Goal: Obtain resource: Download file/media

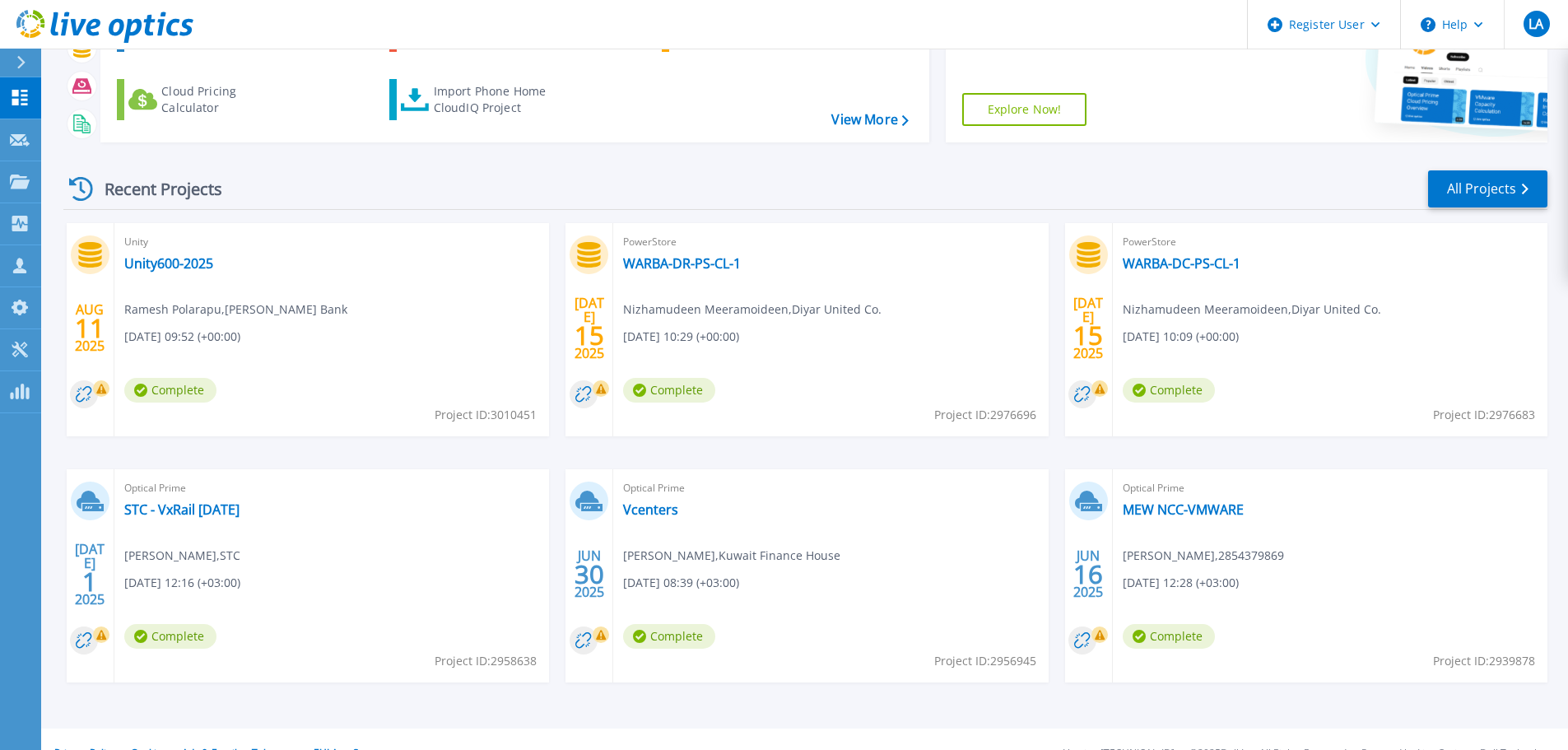
scroll to position [162, 0]
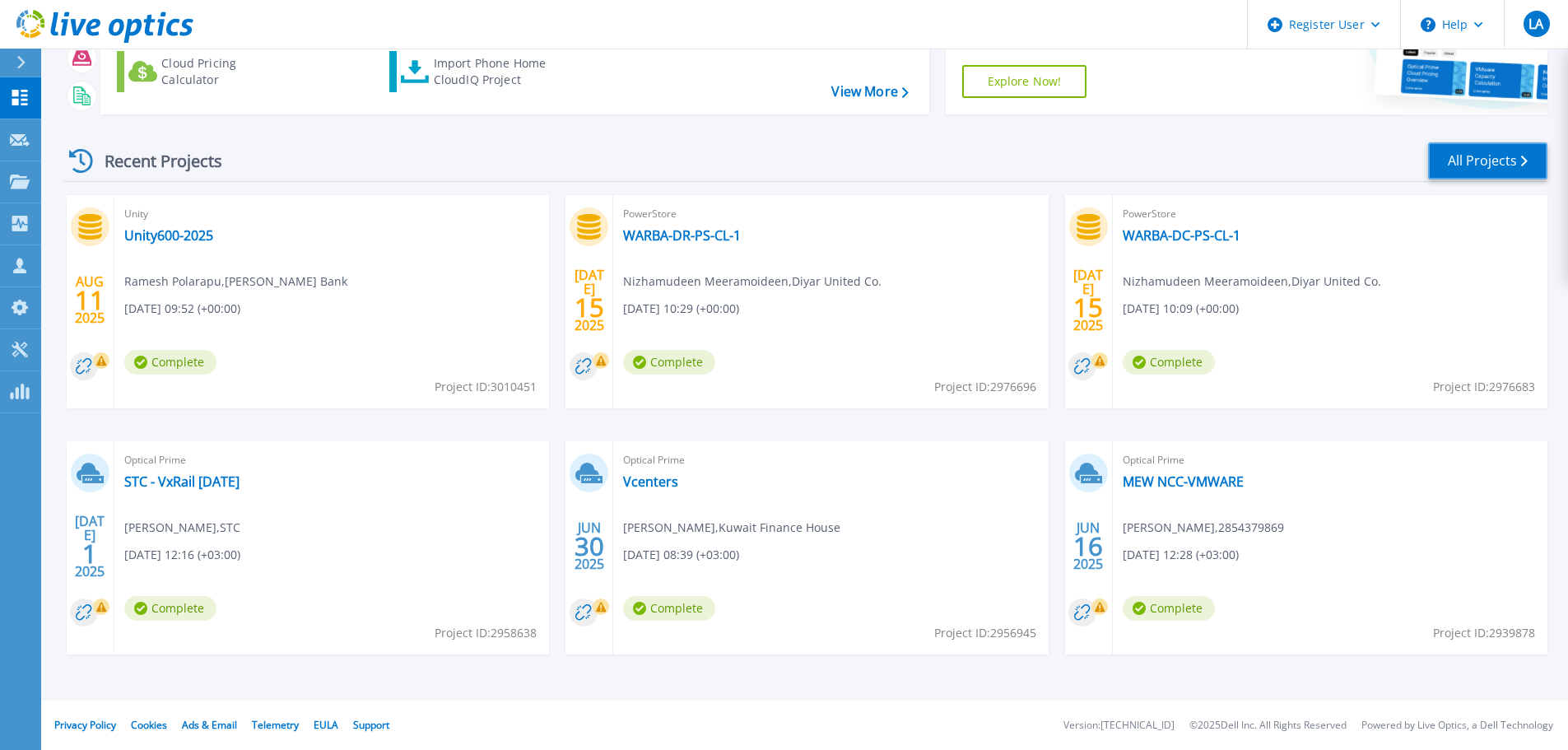
click at [1523, 149] on link "All Projects" at bounding box center [1488, 160] width 120 height 37
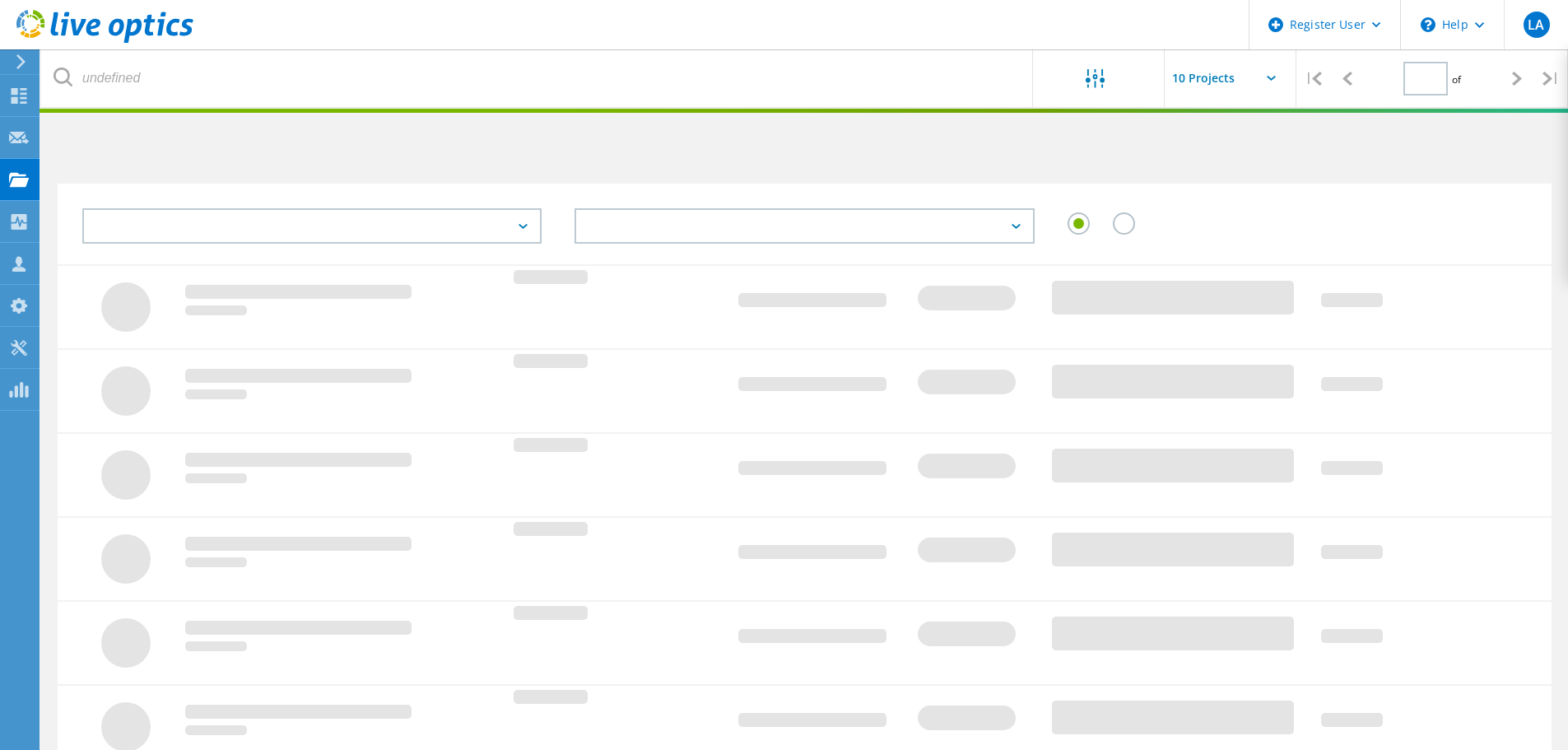
type input "1"
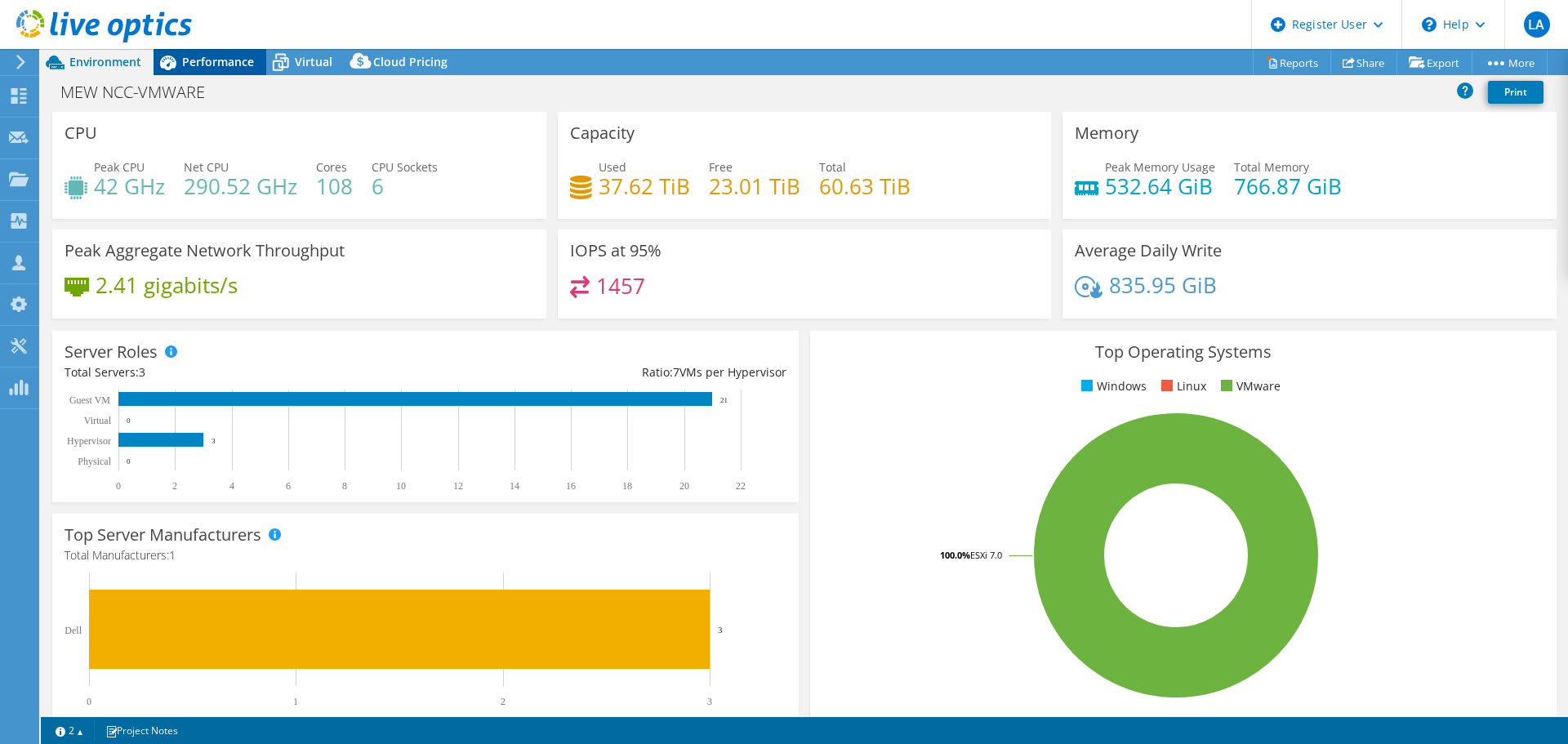
click at [215, 57] on span "Performance" at bounding box center [218, 61] width 71 height 15
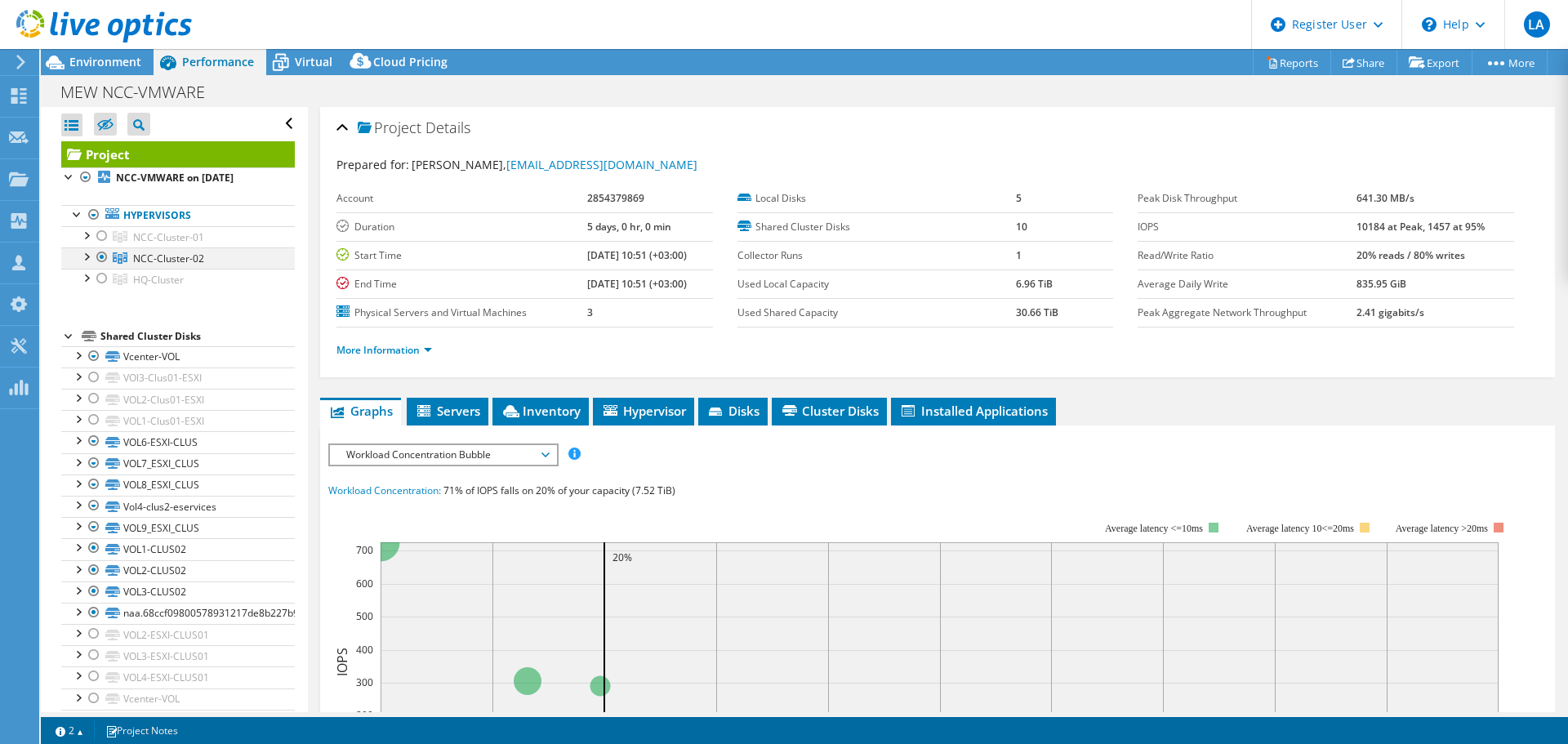
click at [86, 260] on div at bounding box center [86, 255] width 16 height 16
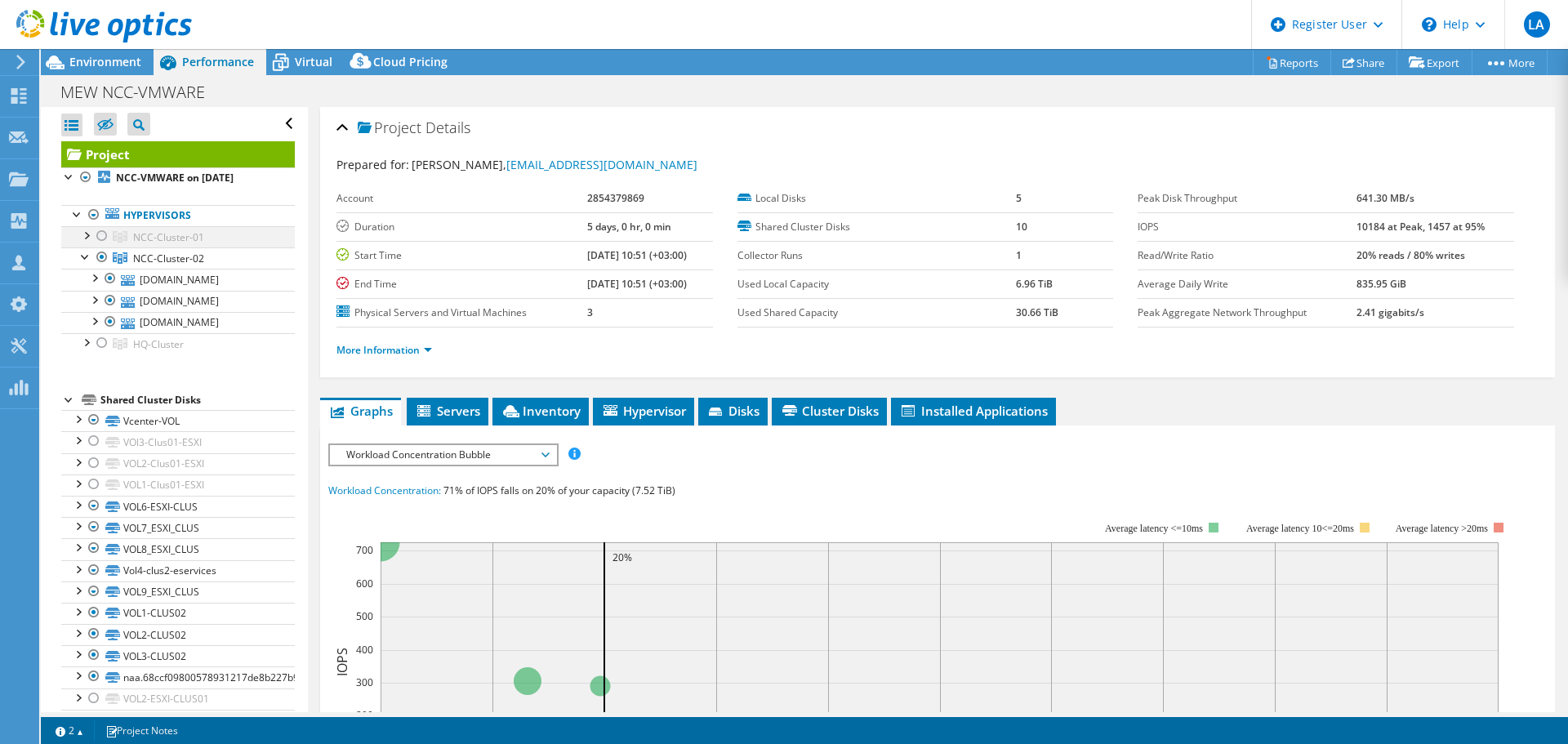
click at [81, 239] on div at bounding box center [86, 234] width 16 height 16
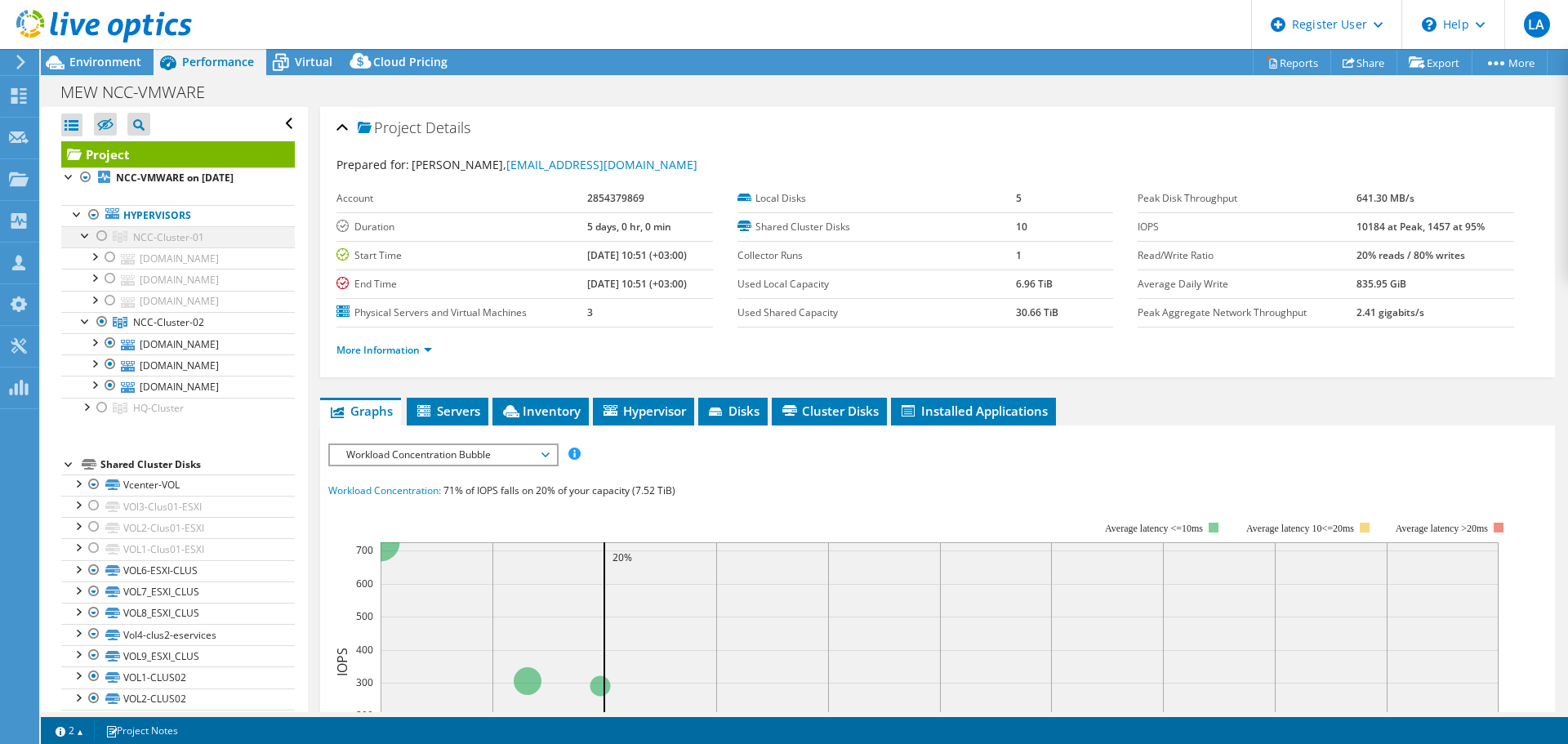
click at [102, 236] on div at bounding box center [102, 236] width 16 height 20
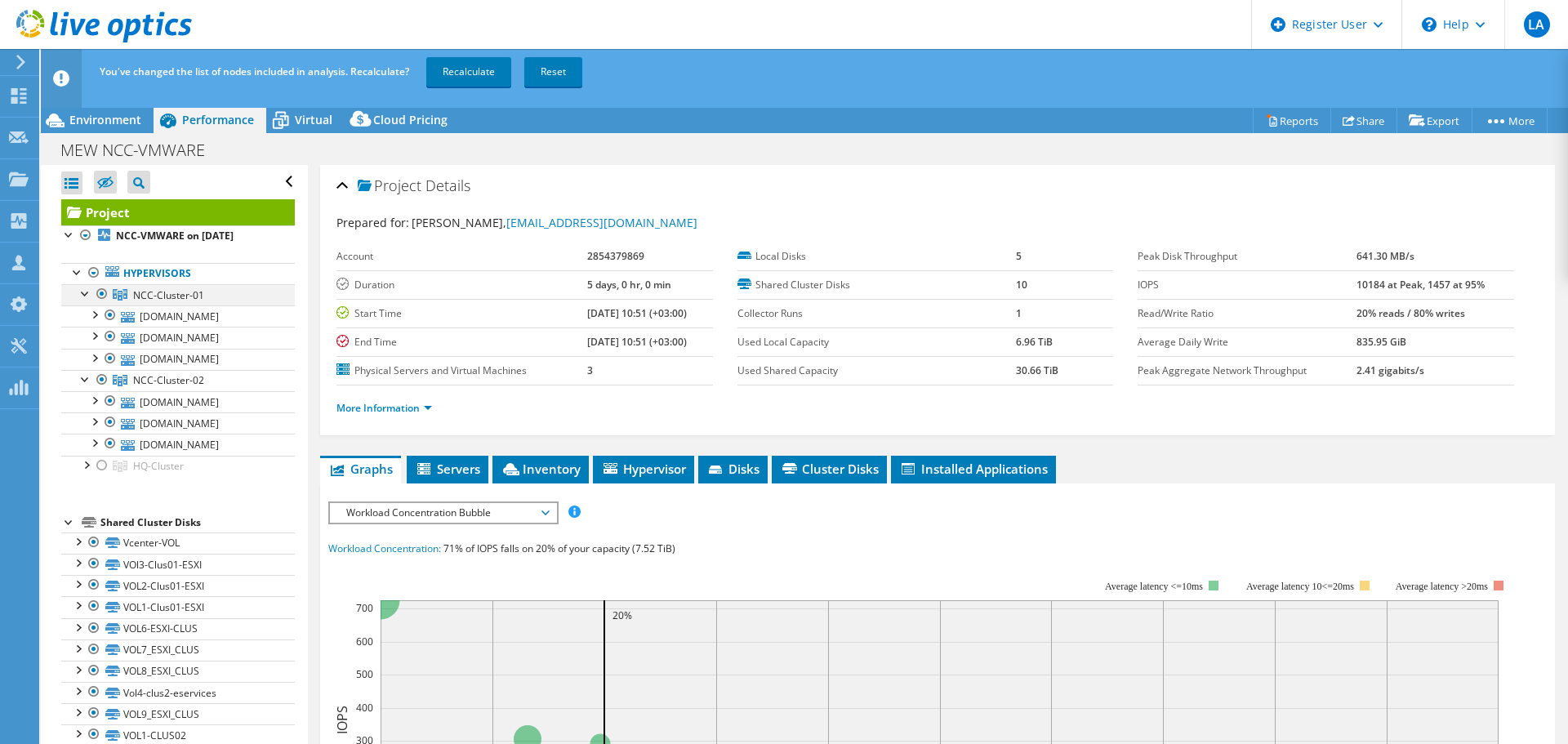
click at [100, 291] on div at bounding box center [102, 294] width 16 height 20
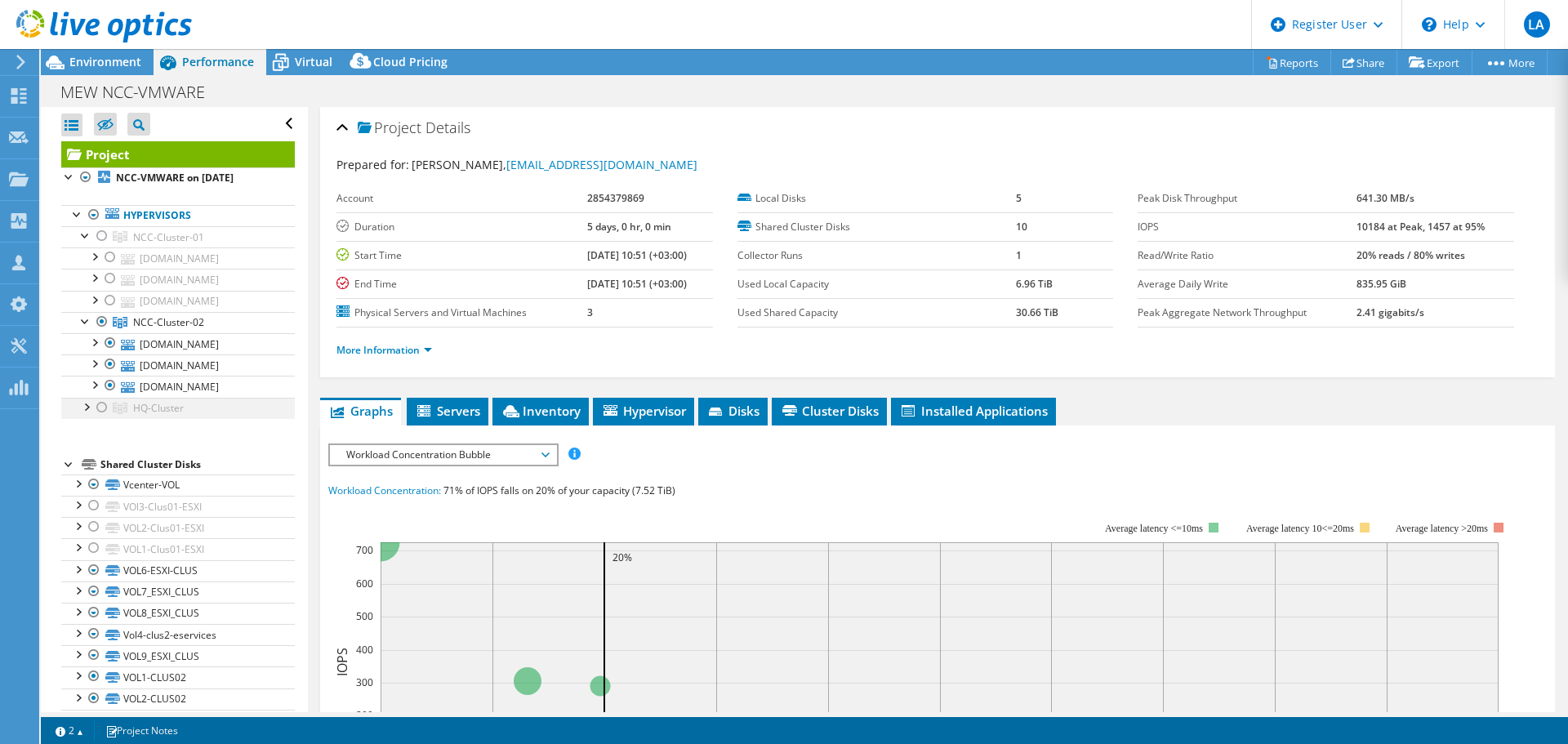
click at [84, 409] on div at bounding box center [86, 405] width 16 height 16
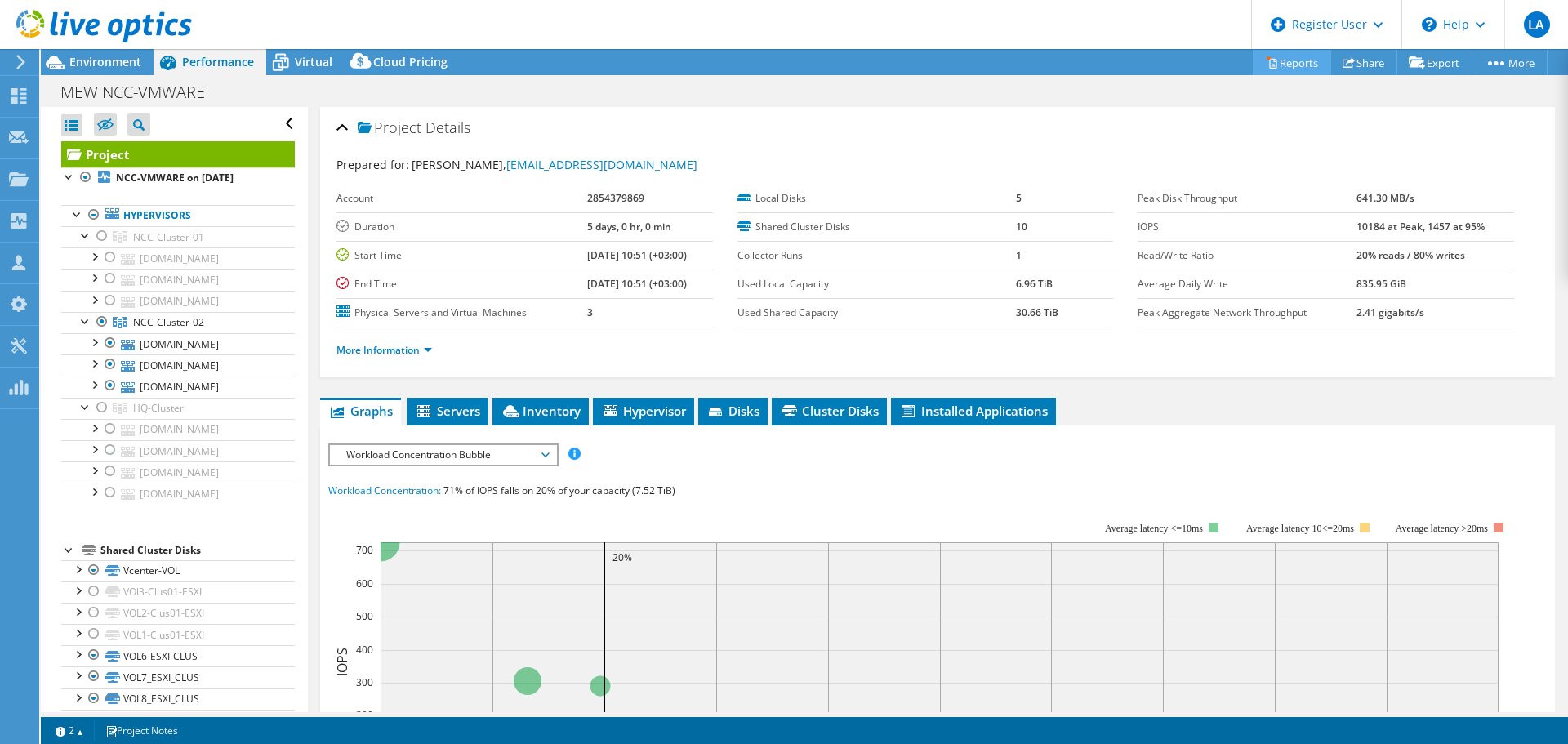
click at [1286, 65] on link "Reports" at bounding box center [1292, 63] width 79 height 25
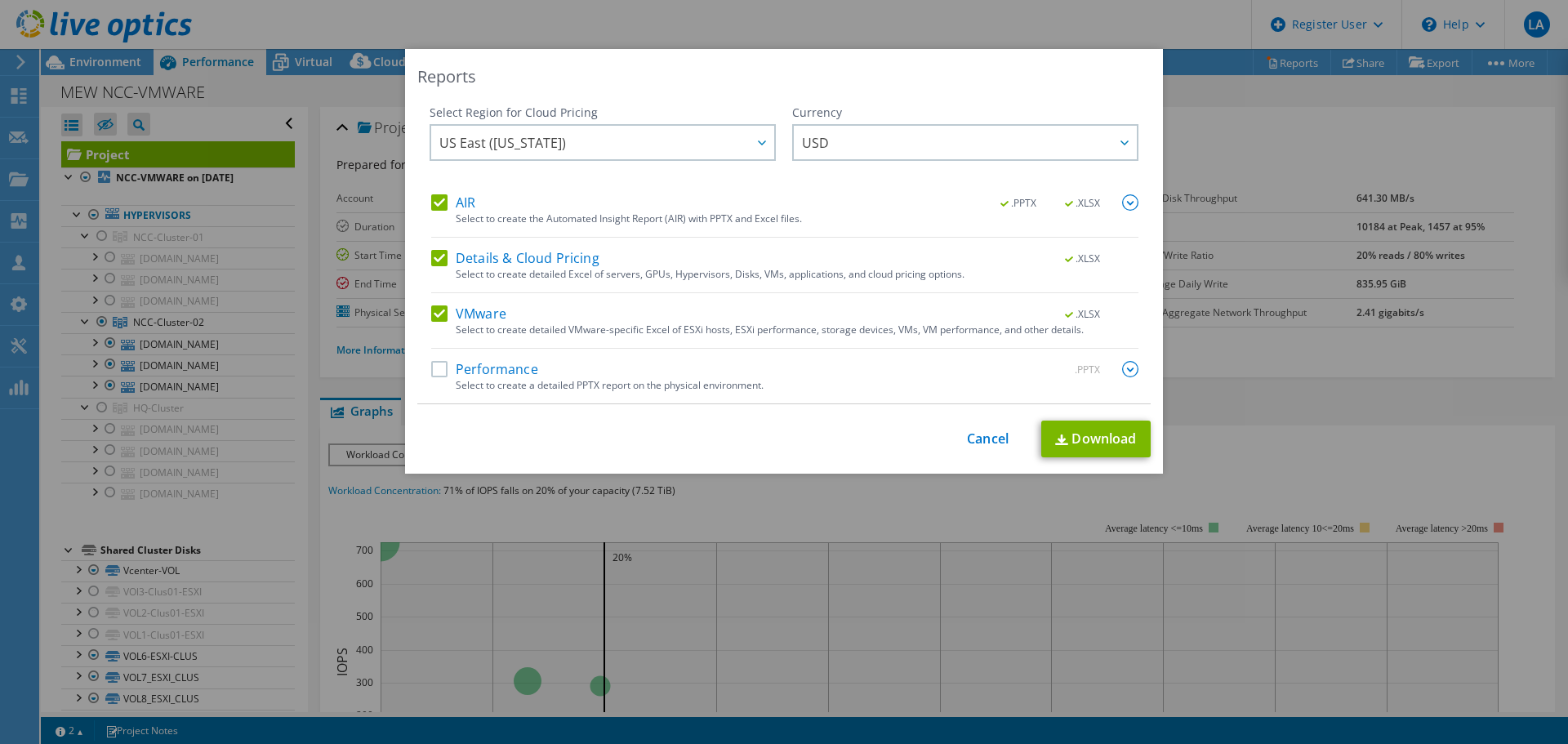
click at [446, 375] on label "Performance" at bounding box center [485, 369] width 107 height 16
click at [0, 0] on input "Performance" at bounding box center [0, 0] width 0 height 0
click at [1122, 372] on img at bounding box center [1130, 369] width 16 height 16
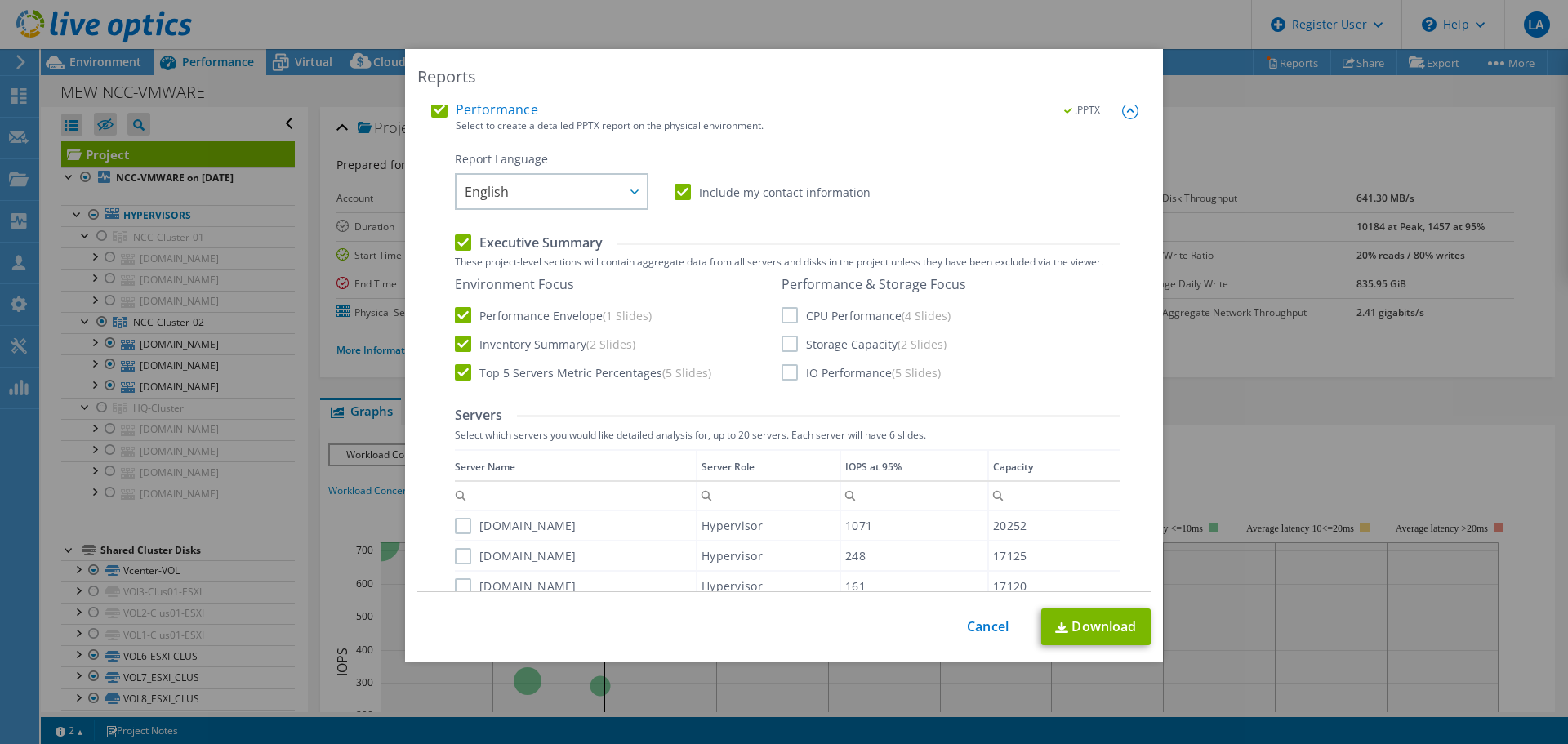
scroll to position [245, 0]
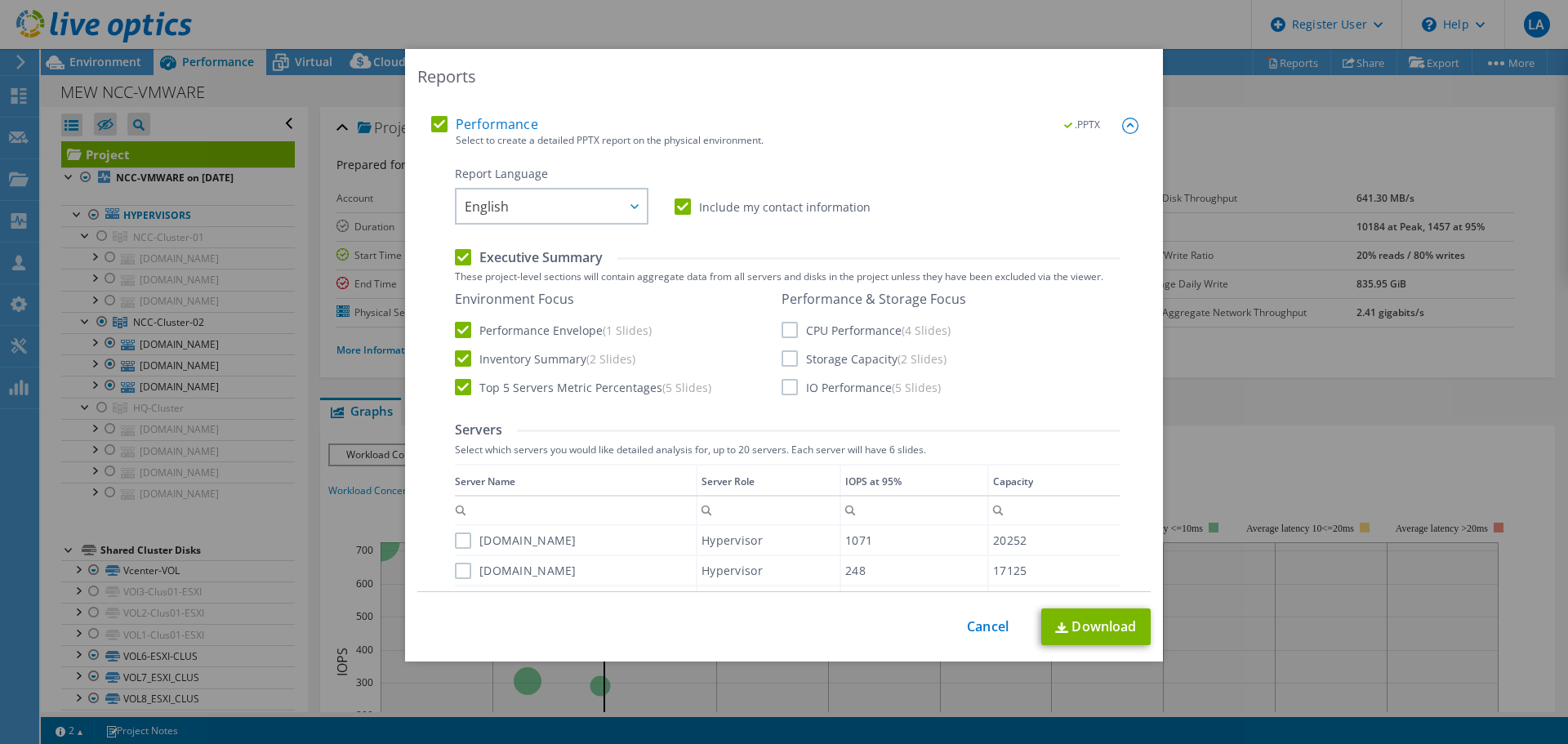
click at [781, 338] on label "CPU Performance (4 Slides)" at bounding box center [865, 330] width 169 height 16
click at [0, 0] on input "CPU Performance (4 Slides)" at bounding box center [0, 0] width 0 height 0
click at [781, 351] on label "Storage Capacity (2 Slides)" at bounding box center [863, 358] width 165 height 16
click at [0, 0] on input "Storage Capacity (2 Slides)" at bounding box center [0, 0] width 0 height 0
click at [783, 385] on label "IO Performance (5 Slides)" at bounding box center [861, 387] width 159 height 16
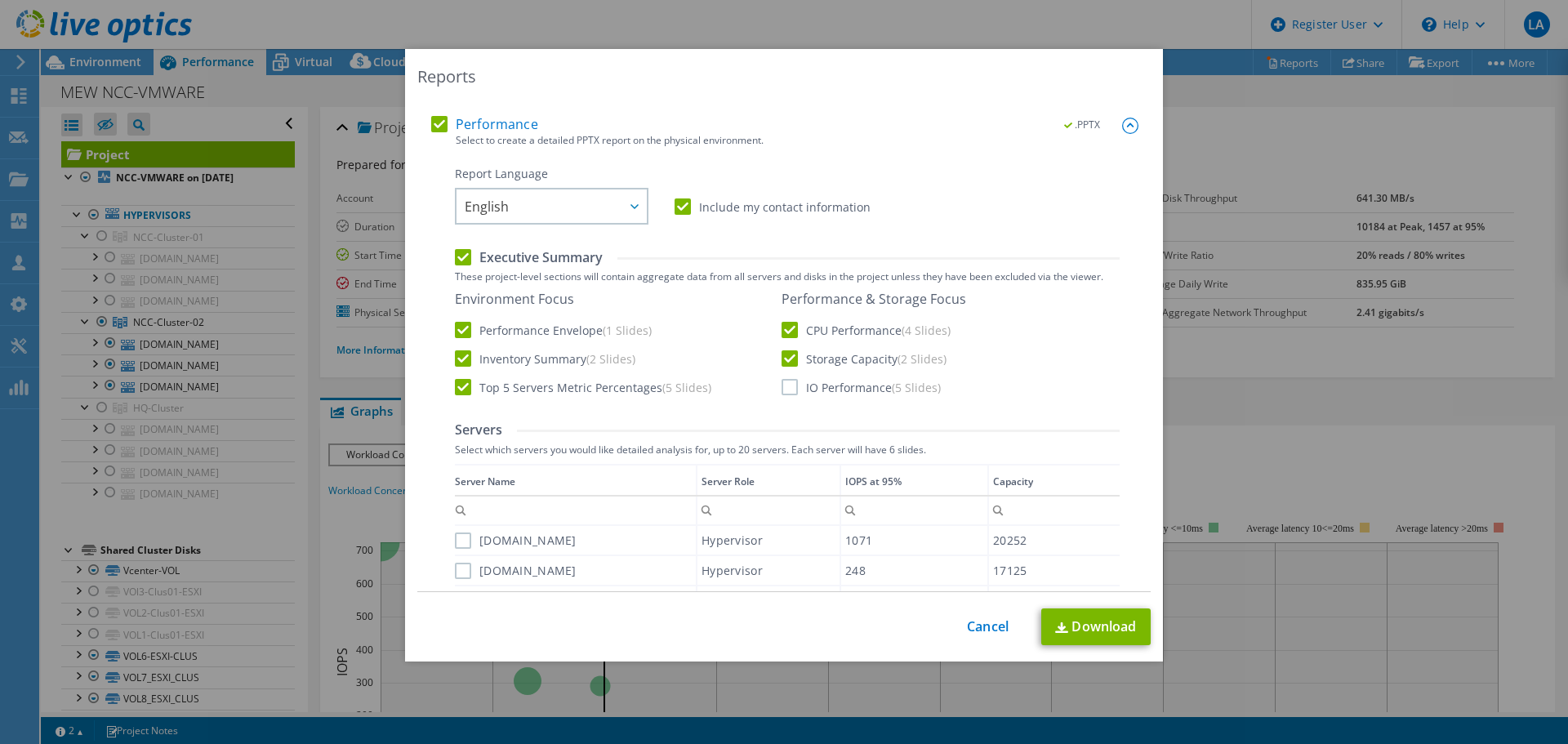
click at [0, 0] on input "IO Performance (5 Slides)" at bounding box center [0, 0] width 0 height 0
click at [686, 210] on label "Include my contact information" at bounding box center [771, 206] width 196 height 16
click at [0, 0] on input "Include my contact information" at bounding box center [0, 0] width 0 height 0
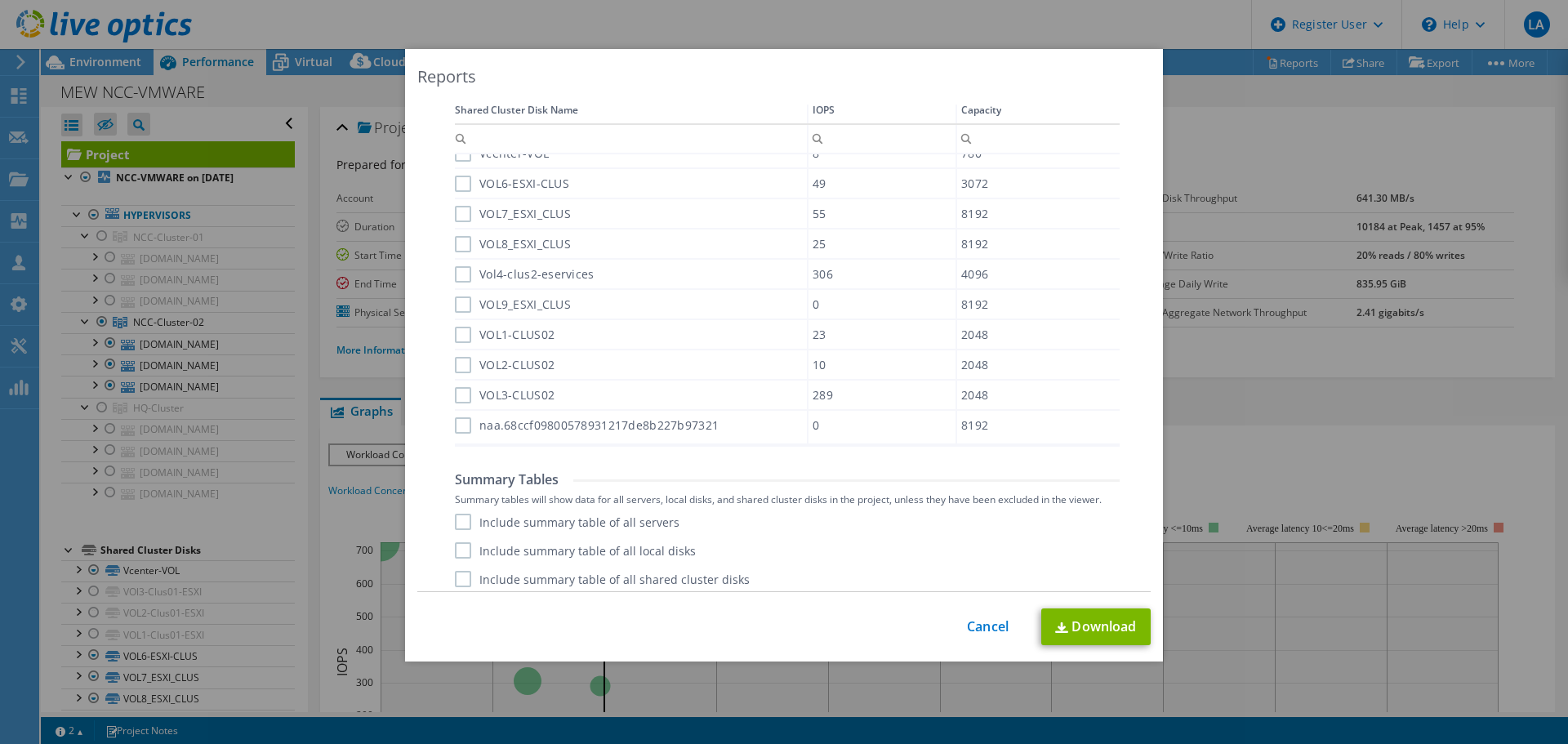
scroll to position [937, 0]
click at [510, 513] on label "Include summary table of all servers" at bounding box center [566, 514] width 224 height 16
click at [0, 0] on input "Include summary table of all servers" at bounding box center [0, 0] width 0 height 0
click at [522, 539] on label "Include summary table of all local disks" at bounding box center [575, 542] width 241 height 16
click at [0, 0] on input "Include summary table of all local disks" at bounding box center [0, 0] width 0 height 0
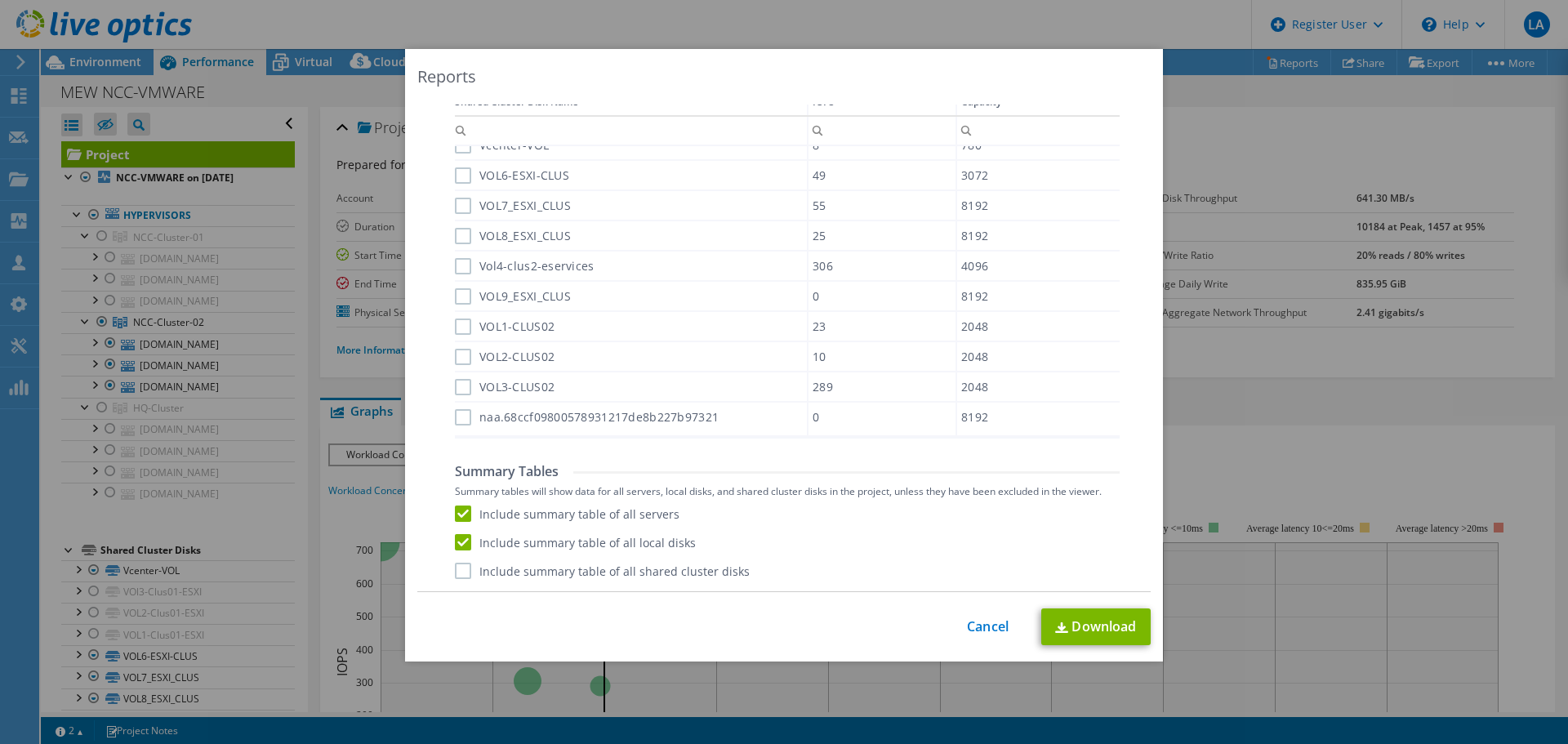
click at [525, 544] on label "Include summary table of all local disks" at bounding box center [575, 542] width 241 height 16
click at [0, 0] on input "Include summary table of all local disks" at bounding box center [0, 0] width 0 height 0
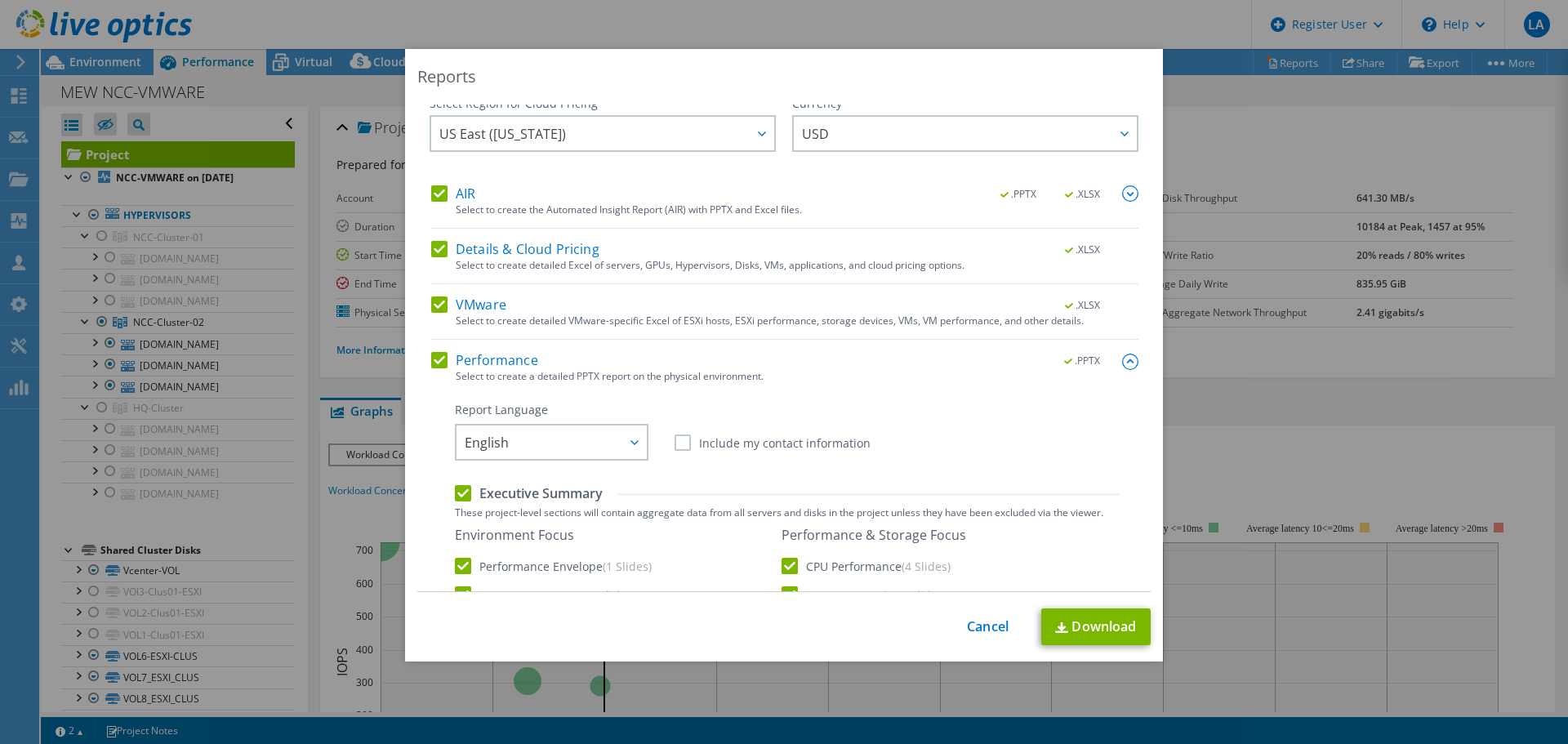
scroll to position [0, 0]
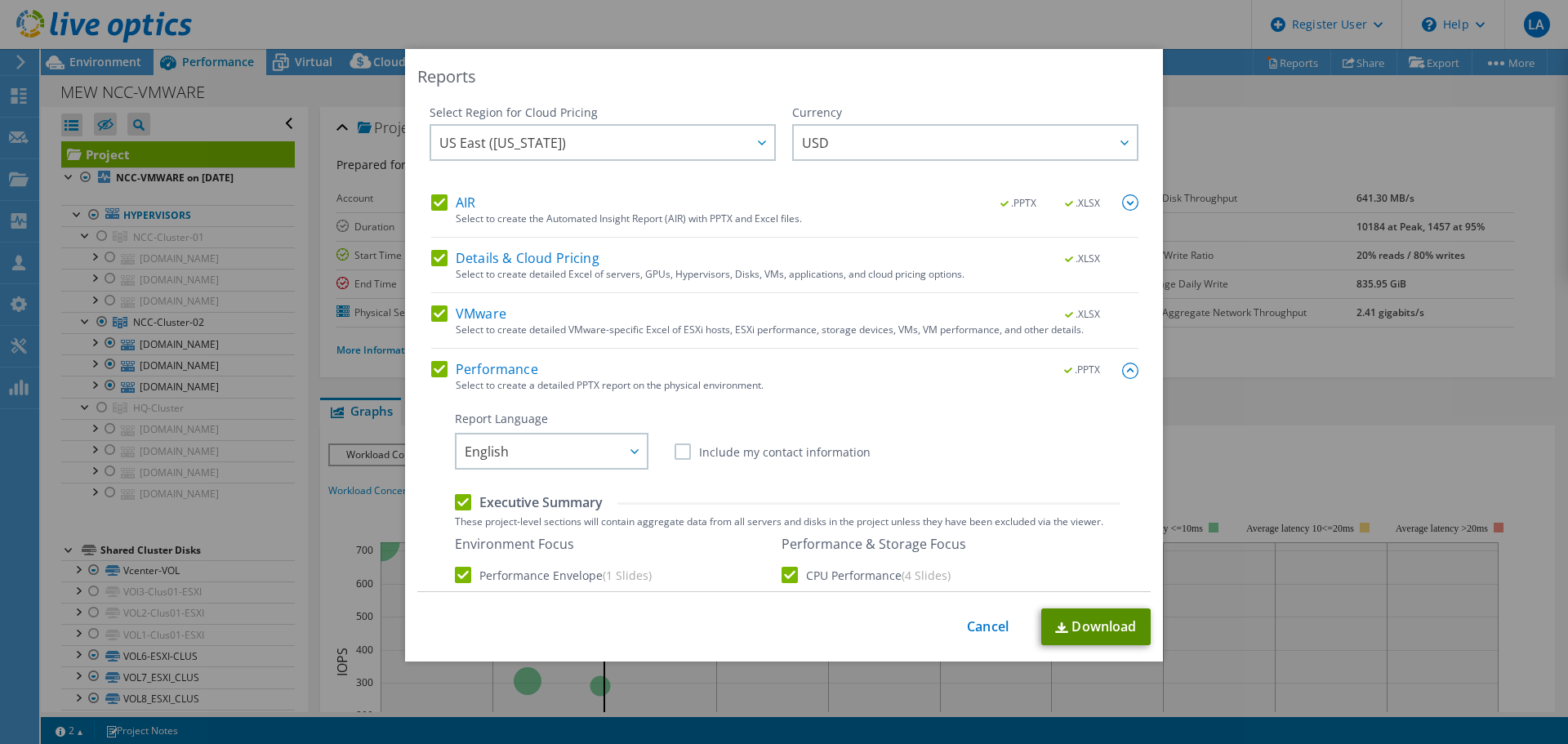
click at [1068, 623] on link "Download" at bounding box center [1096, 626] width 110 height 37
click at [986, 626] on link "Cancel" at bounding box center [988, 626] width 42 height 15
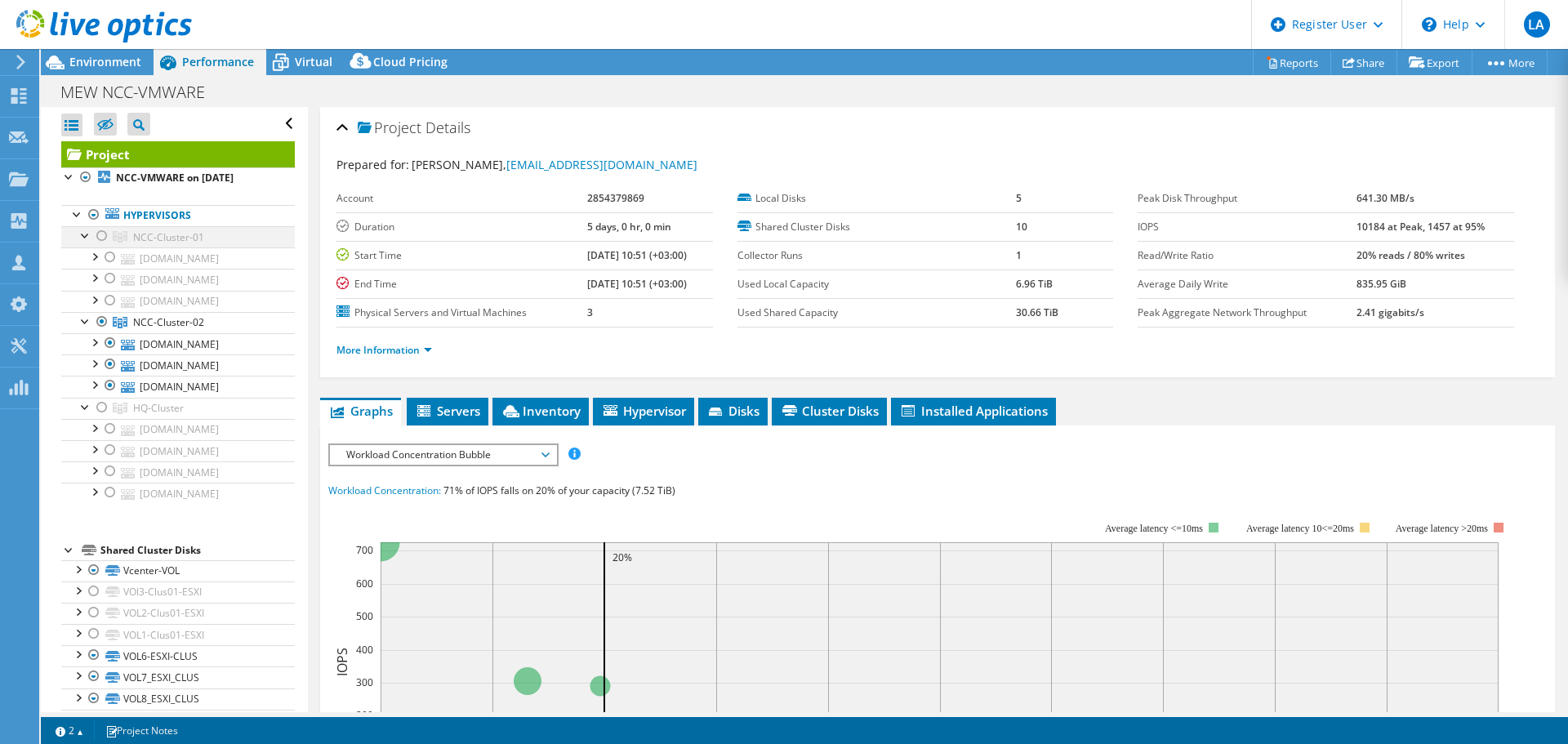
click at [103, 237] on div at bounding box center [102, 236] width 16 height 20
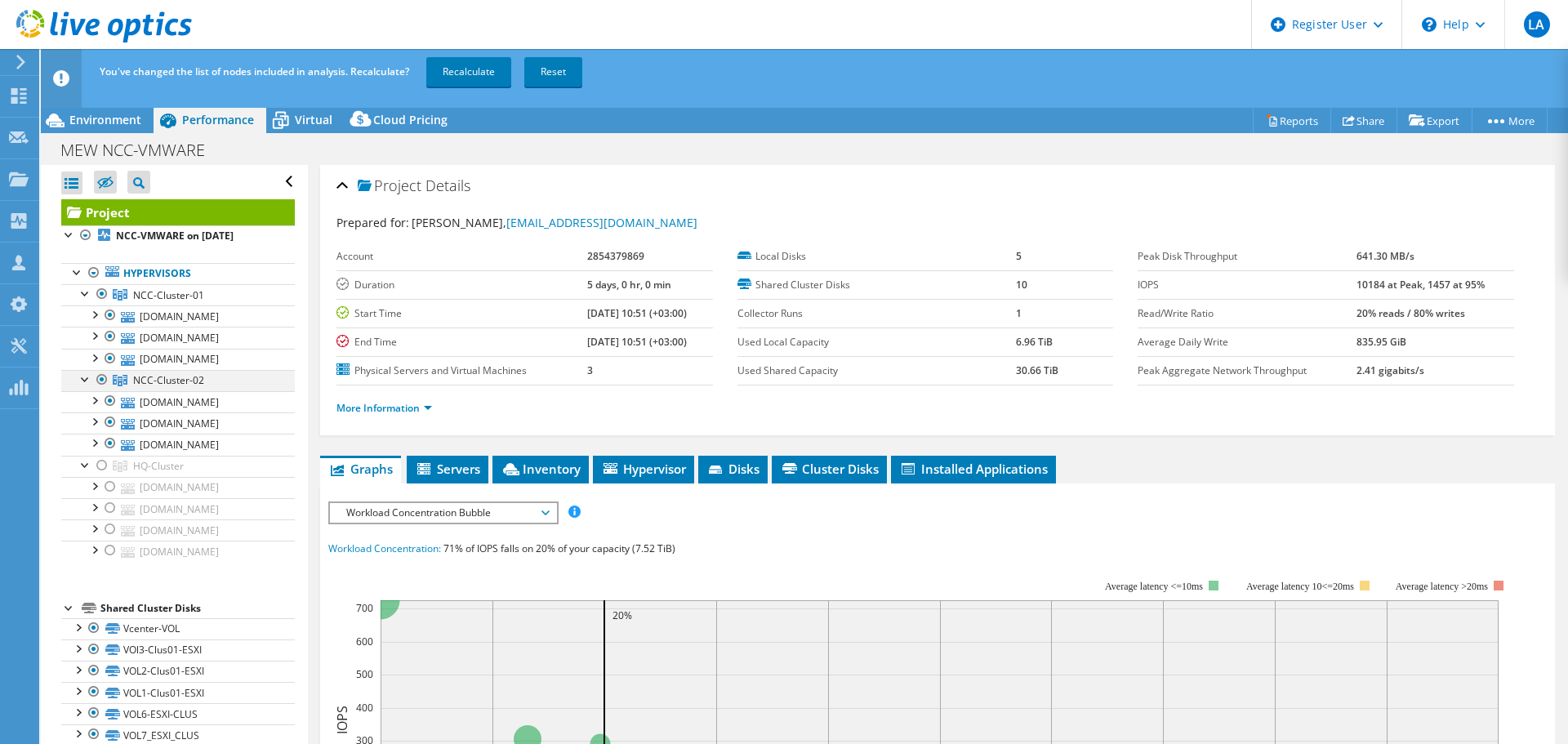
click at [102, 381] on div at bounding box center [102, 380] width 16 height 20
click at [492, 73] on link "Recalculate" at bounding box center [468, 71] width 85 height 29
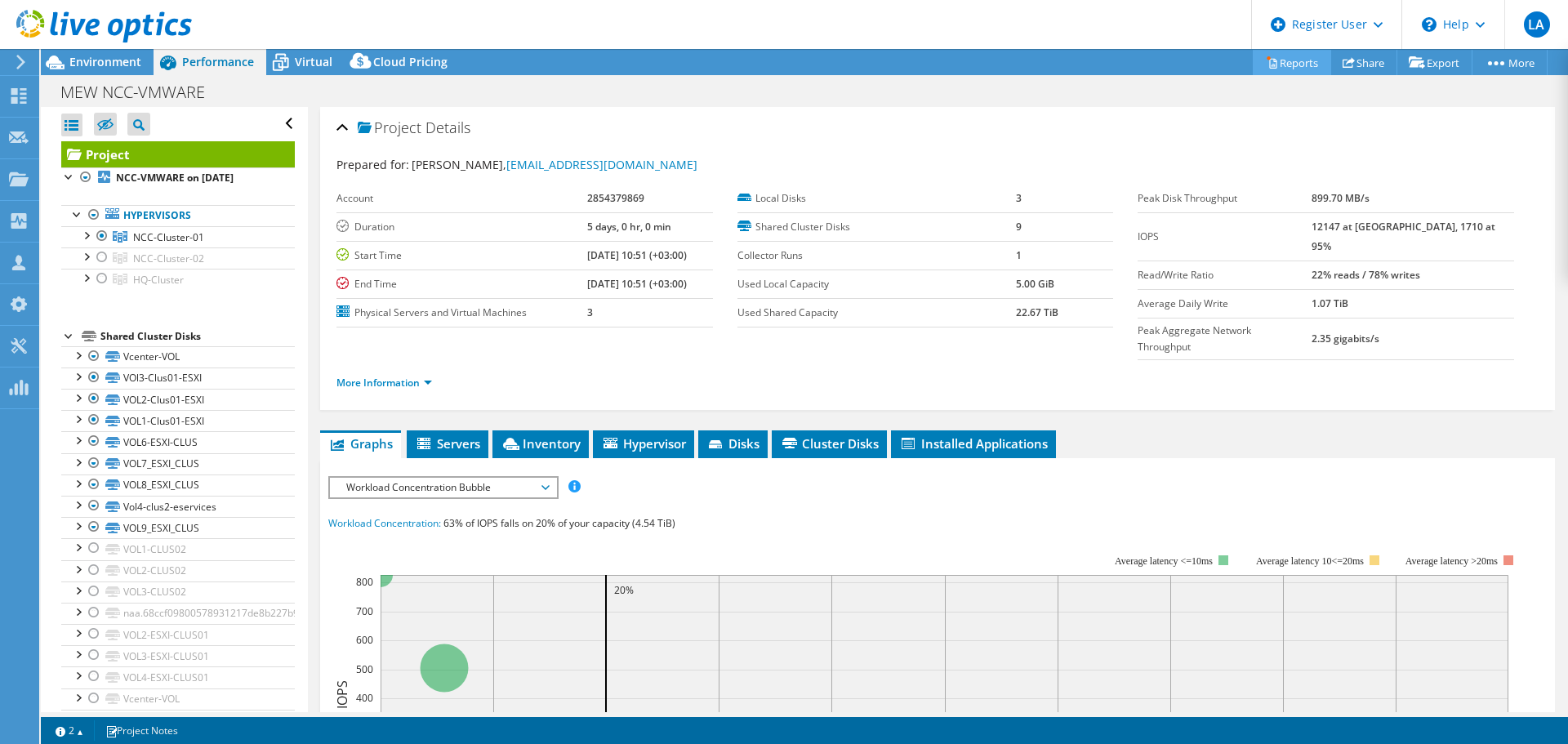
click at [1281, 63] on link "Reports" at bounding box center [1292, 63] width 79 height 25
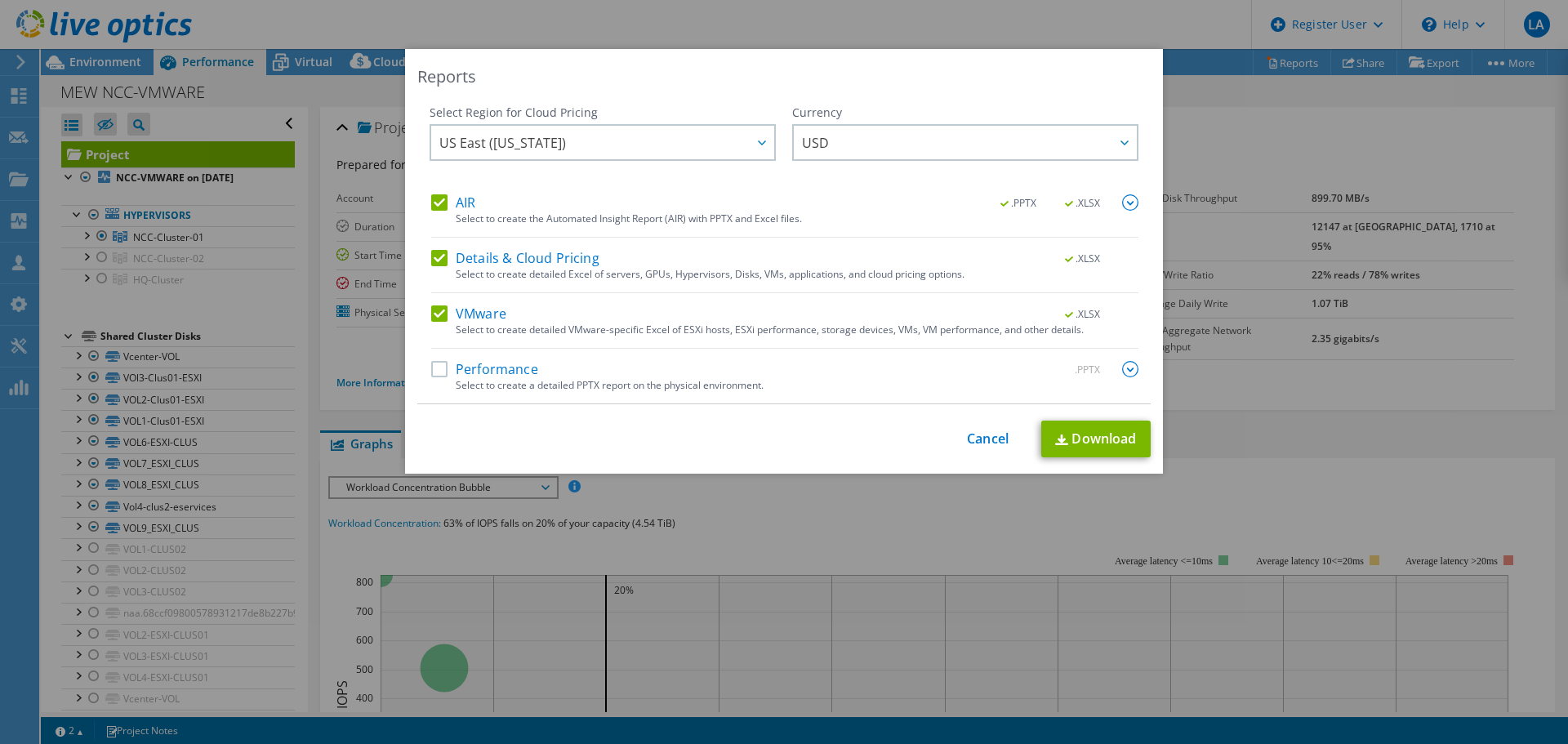
click at [508, 376] on label "Performance" at bounding box center [485, 369] width 107 height 16
click at [0, 0] on input "Performance" at bounding box center [0, 0] width 0 height 0
click at [1122, 361] on img at bounding box center [1130, 369] width 16 height 16
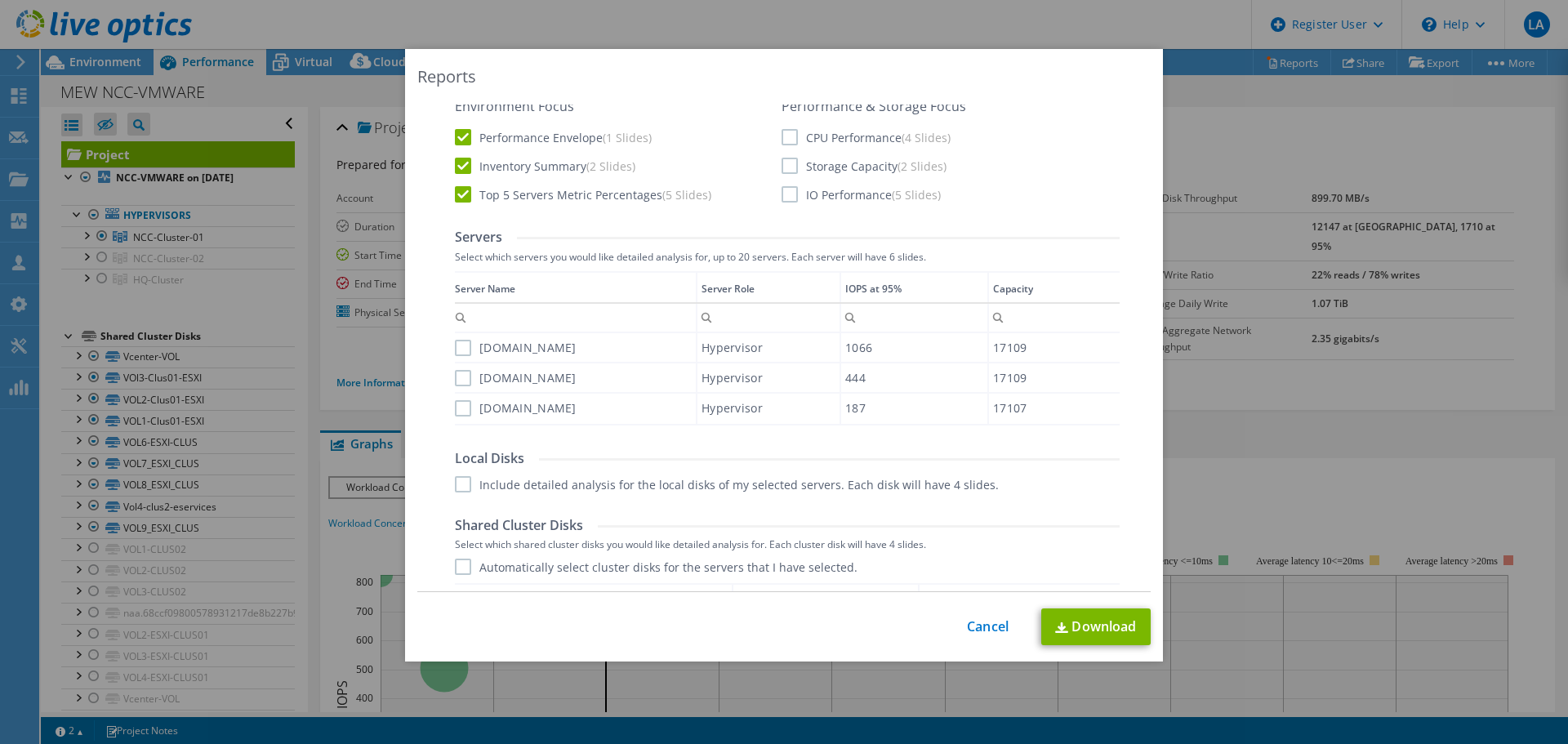
scroll to position [245, 0]
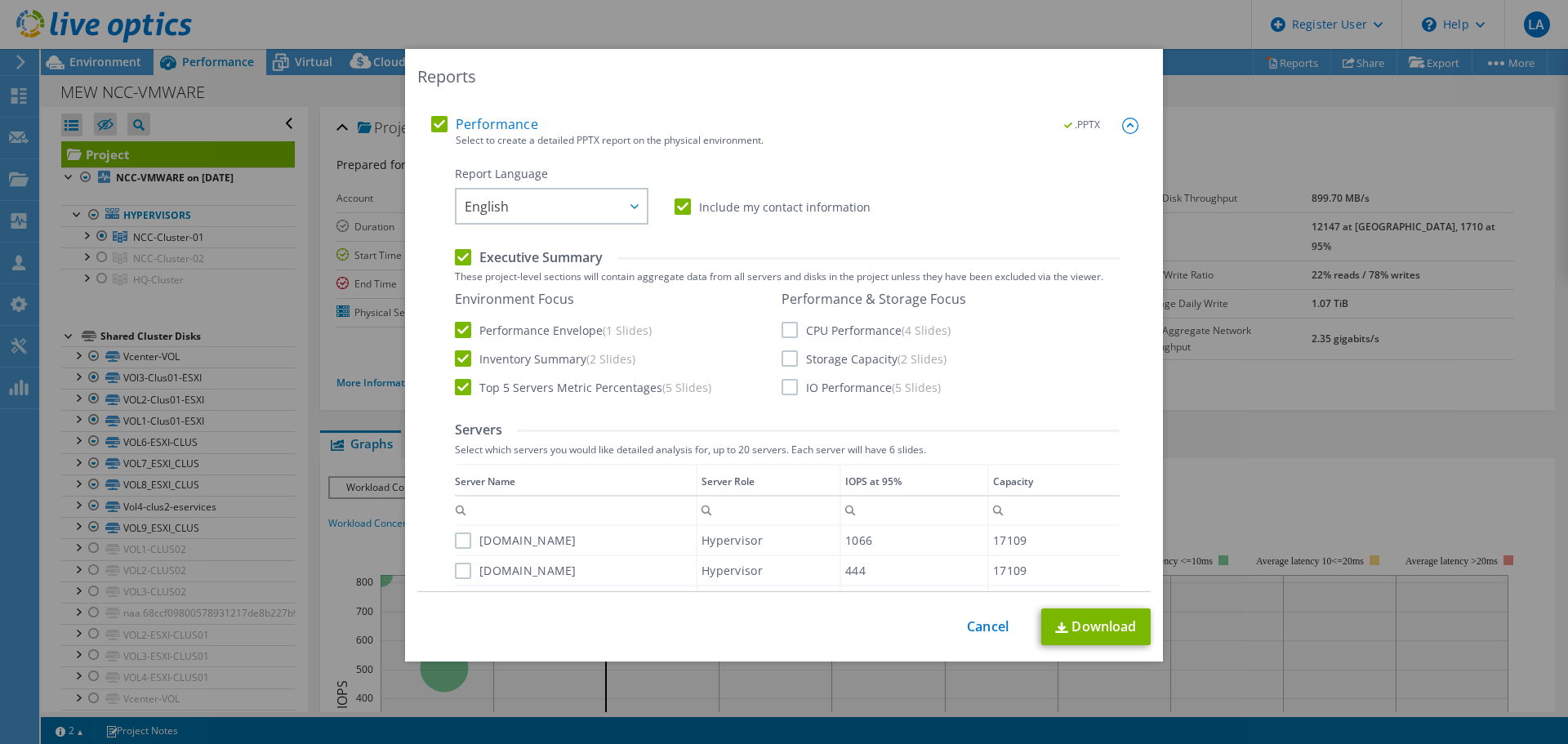
click at [691, 213] on label "Include my contact information" at bounding box center [771, 206] width 196 height 16
click at [0, 0] on input "Include my contact information" at bounding box center [0, 0] width 0 height 0
click at [797, 339] on label "CPU Performance (4 Slides)" at bounding box center [865, 330] width 169 height 16
click at [0, 0] on input "CPU Performance (4 Slides)" at bounding box center [0, 0] width 0 height 0
click at [806, 358] on label "Storage Capacity (2 Slides)" at bounding box center [863, 358] width 165 height 16
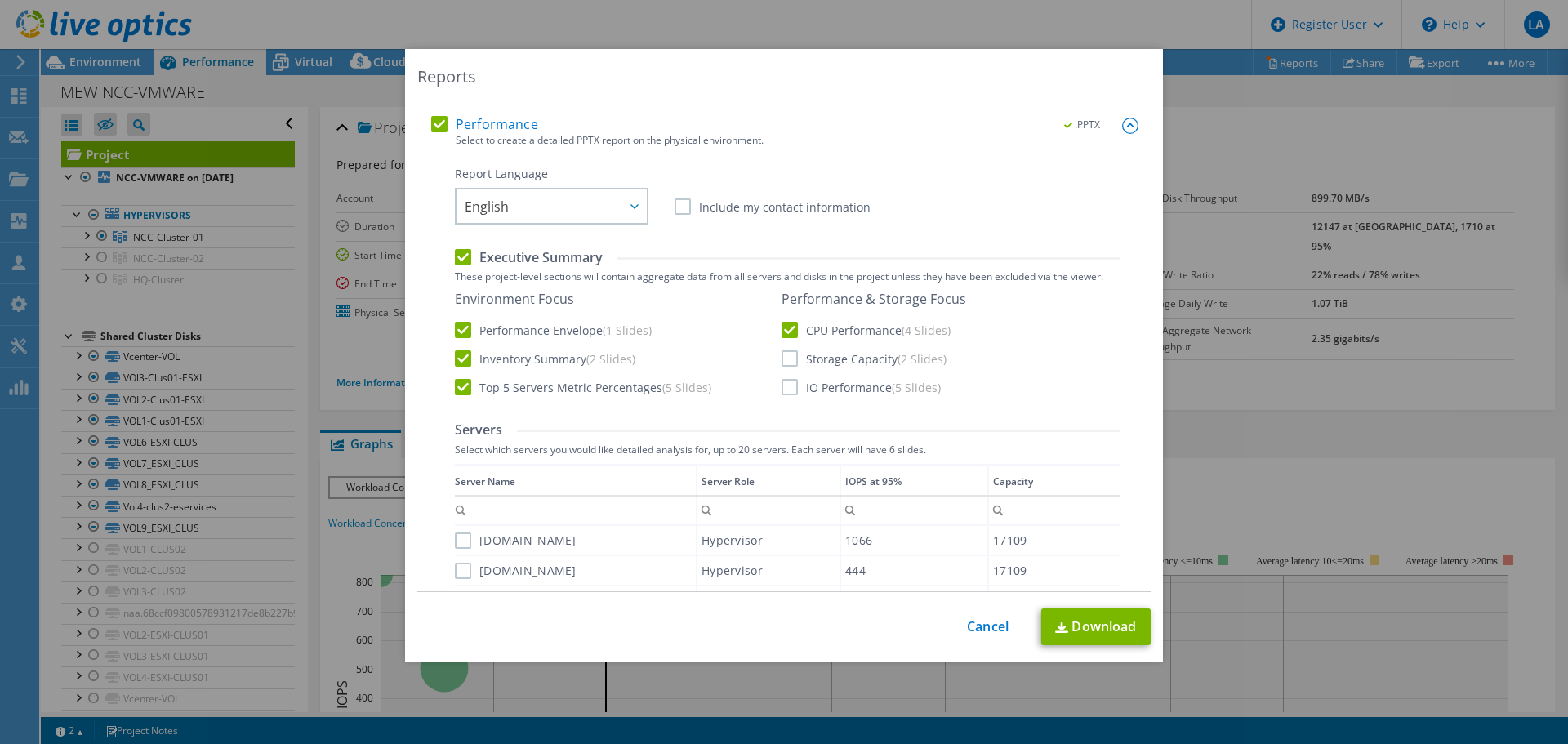
click at [0, 0] on input "Storage Capacity (2 Slides)" at bounding box center [0, 0] width 0 height 0
click at [813, 380] on div "Performance & Storage Focus CPU Performance (4 Slides) Storage Capacity (2 Slid…" at bounding box center [873, 343] width 185 height 104
click at [814, 384] on label "IO Performance (5 Slides)" at bounding box center [861, 387] width 159 height 16
click at [0, 0] on input "IO Performance (5 Slides)" at bounding box center [0, 0] width 0 height 0
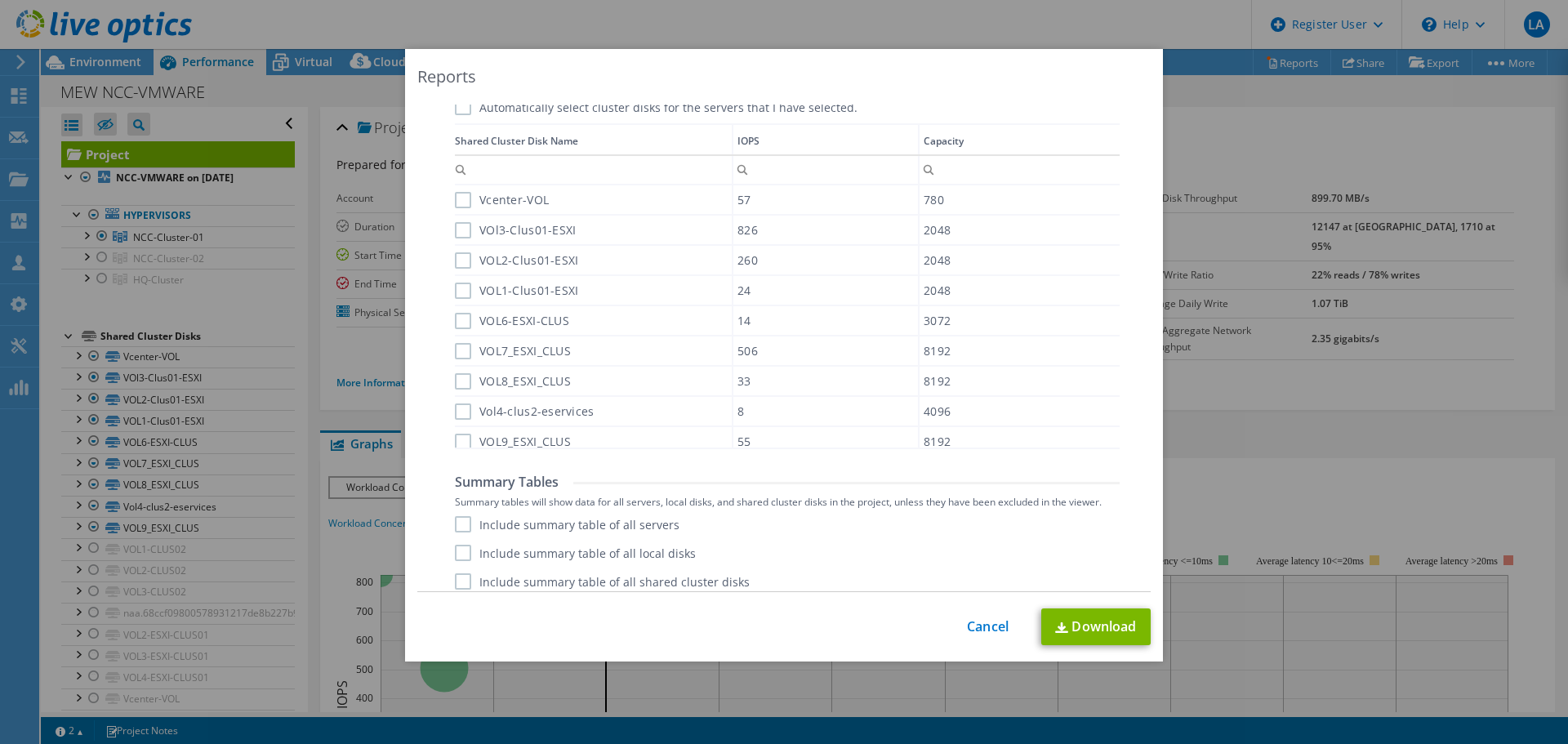
scroll to position [908, 0]
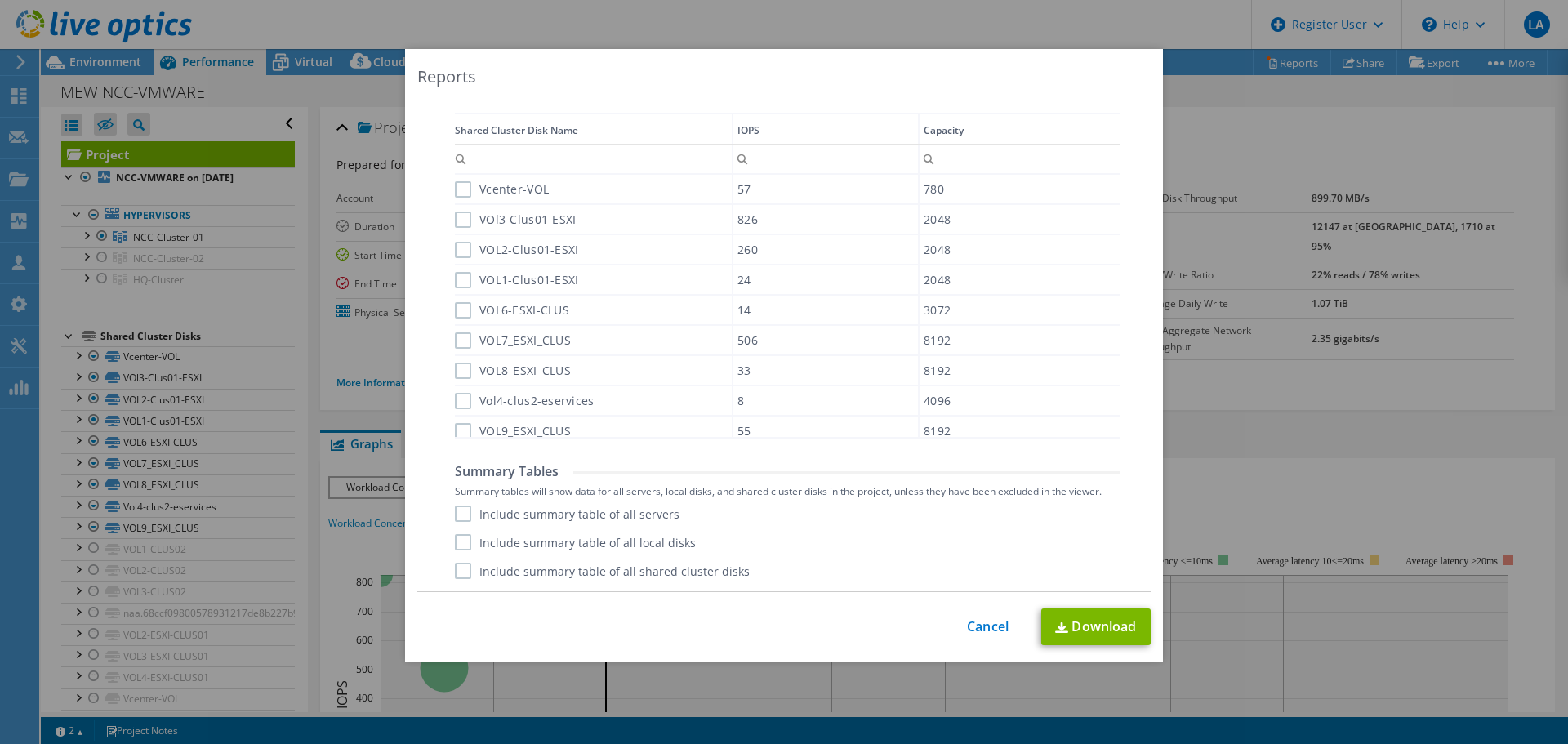
click at [563, 507] on label "Include summary table of all servers" at bounding box center [566, 514] width 224 height 16
click at [0, 0] on input "Include summary table of all servers" at bounding box center [0, 0] width 0 height 0
click at [588, 547] on label "Include summary table of all local disks" at bounding box center [575, 542] width 241 height 16
click at [0, 0] on input "Include summary table of all local disks" at bounding box center [0, 0] width 0 height 0
click at [609, 564] on label "Include summary table of all shared cluster disks" at bounding box center [602, 571] width 295 height 16
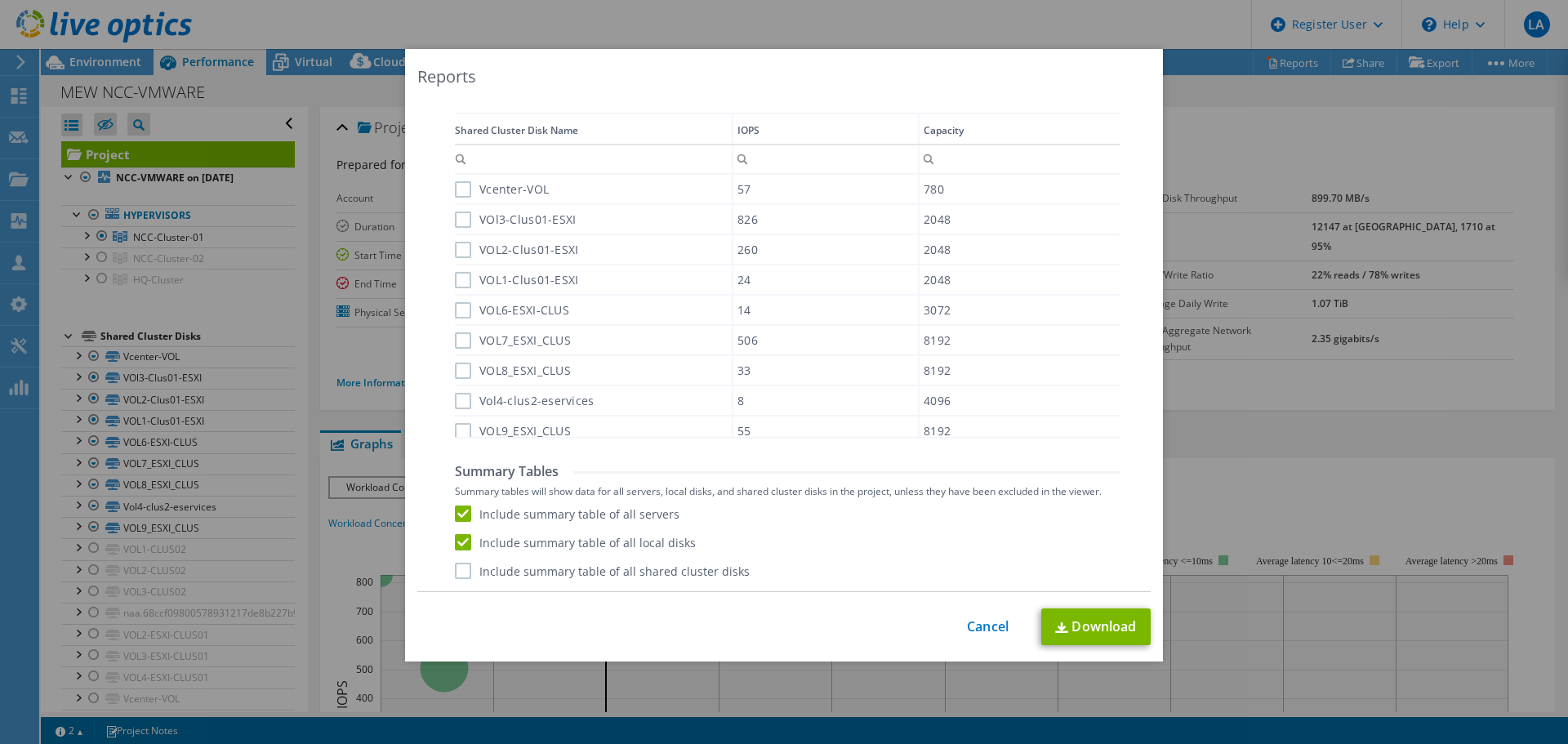
click at [0, 0] on input "Include summary table of all shared cluster disks" at bounding box center [0, 0] width 0 height 0
click at [669, 541] on label "Include summary table of all local disks" at bounding box center [575, 542] width 241 height 16
click at [0, 0] on input "Include summary table of all local disks" at bounding box center [0, 0] width 0 height 0
click at [700, 573] on label "Include summary table of all shared cluster disks" at bounding box center [602, 571] width 295 height 16
click at [0, 0] on input "Include summary table of all shared cluster disks" at bounding box center [0, 0] width 0 height 0
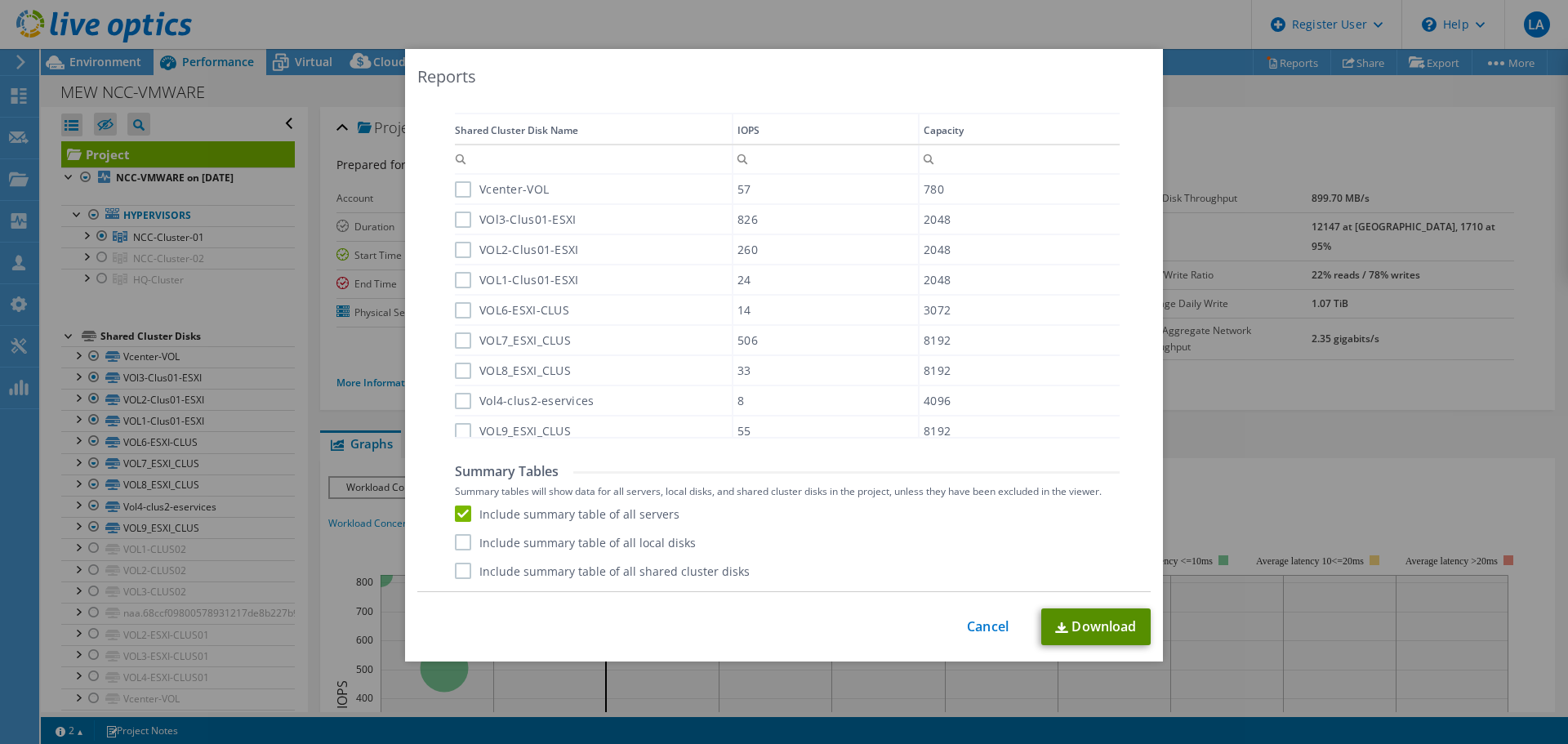
click at [1083, 620] on link "Download" at bounding box center [1096, 626] width 110 height 37
click at [978, 626] on link "Cancel" at bounding box center [988, 626] width 42 height 15
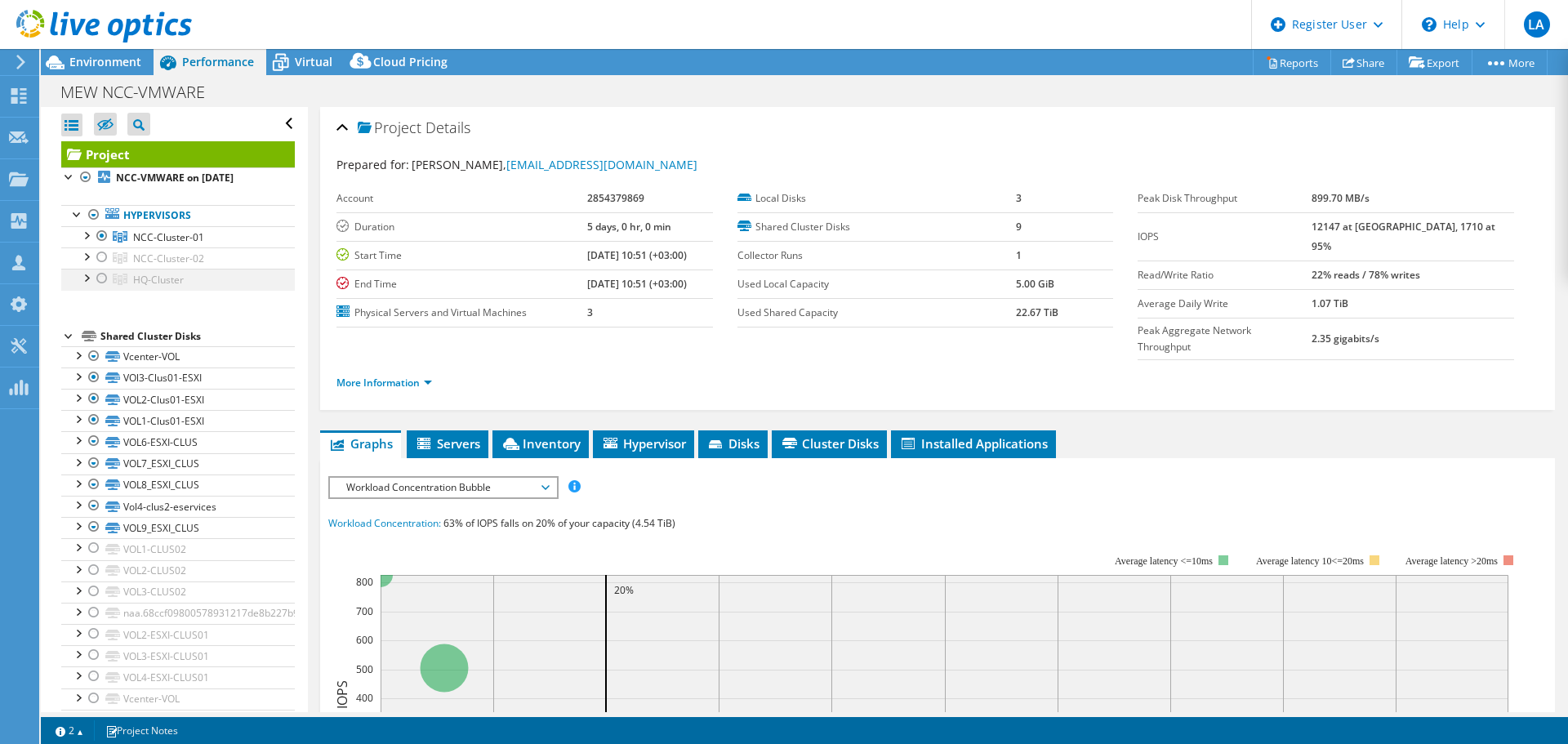
click at [93, 282] on div at bounding box center [86, 277] width 16 height 16
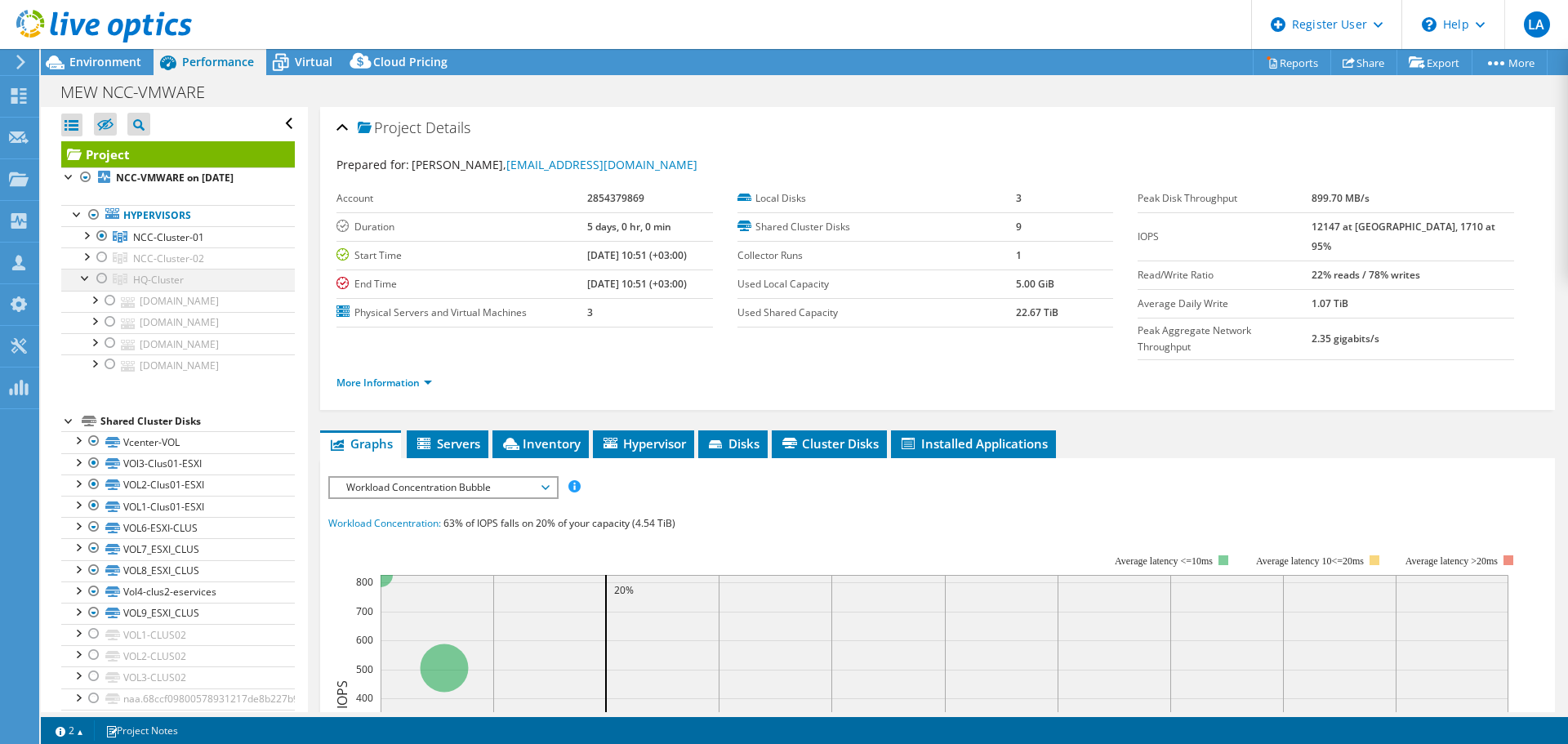
click at [100, 282] on div at bounding box center [102, 279] width 16 height 20
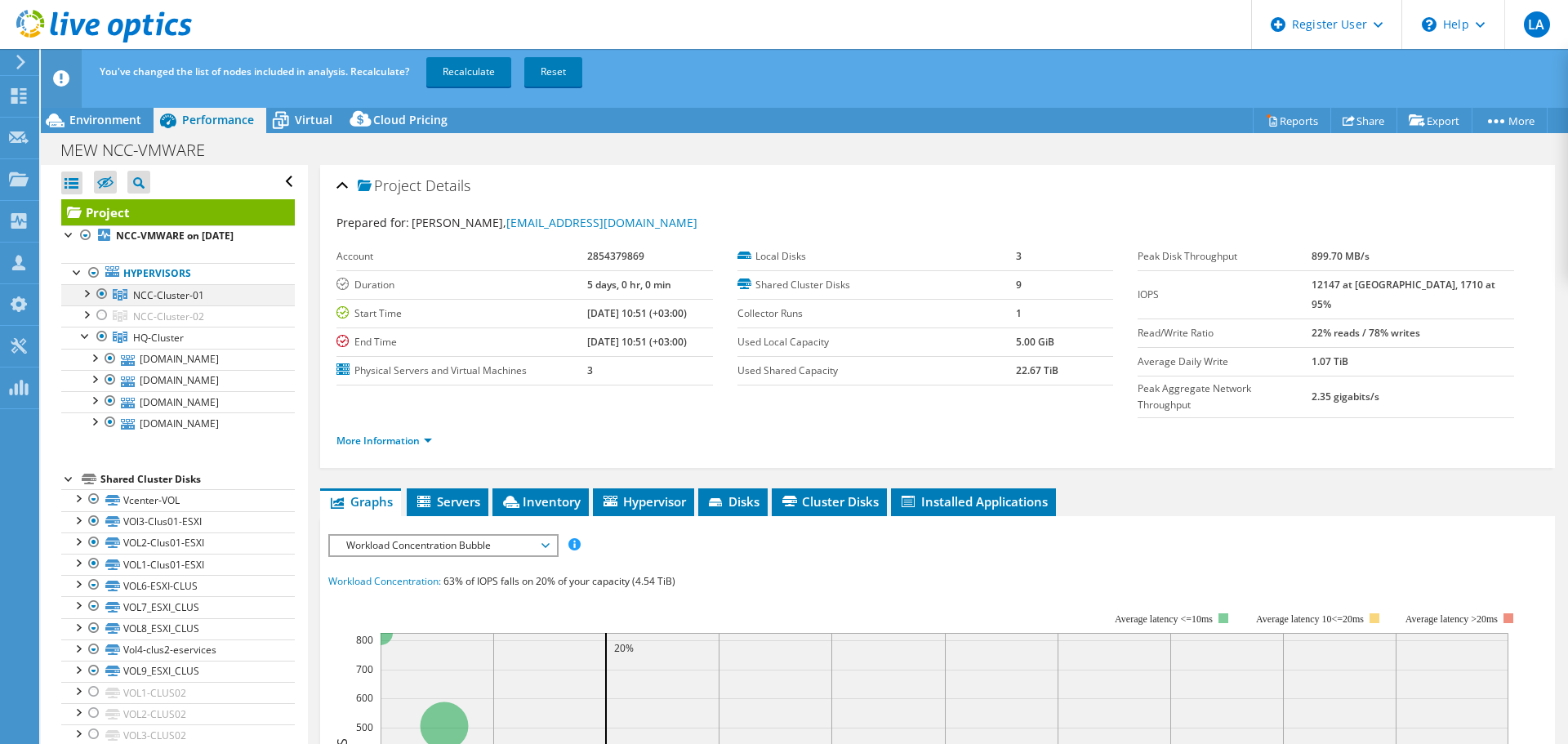
click at [97, 298] on div at bounding box center [102, 294] width 16 height 20
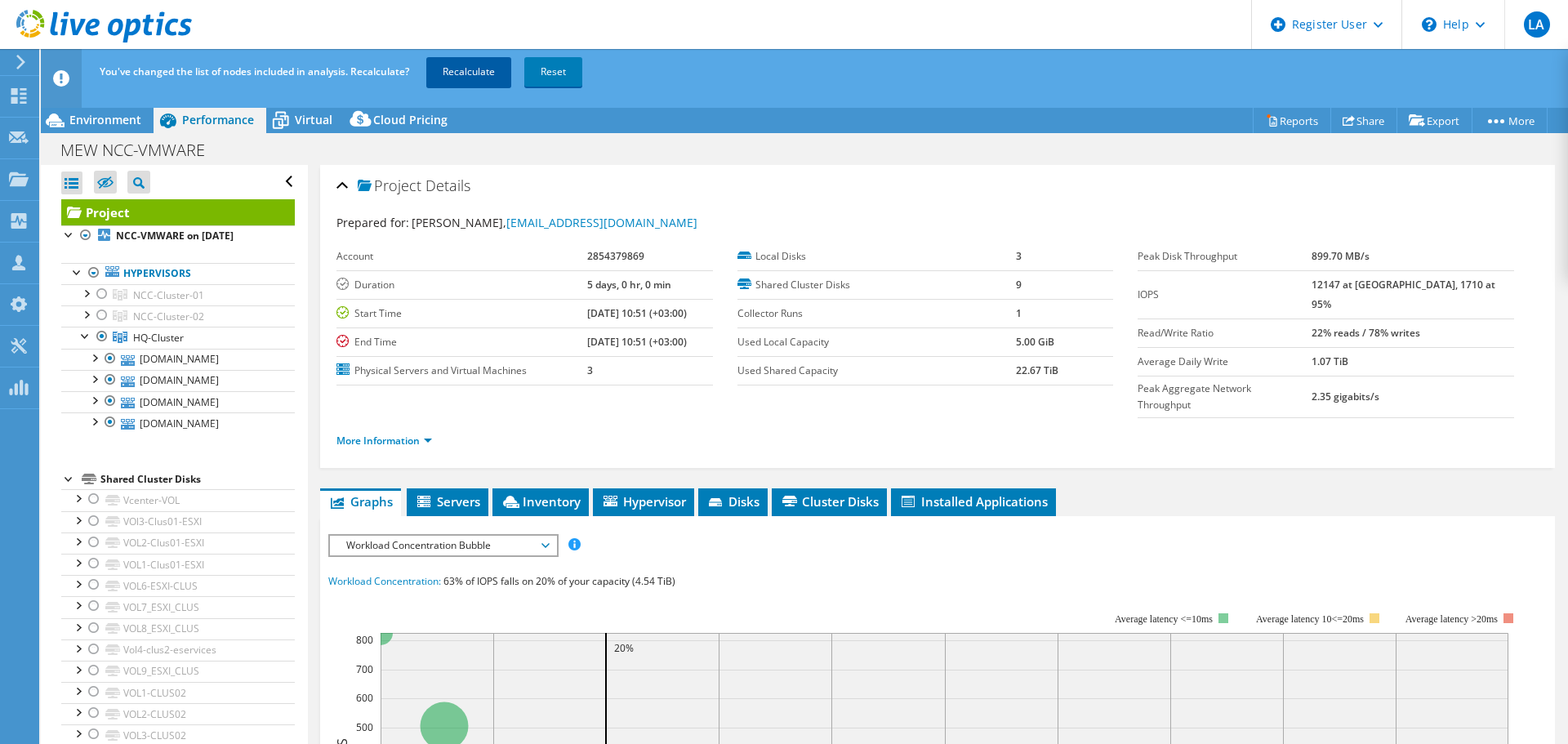
click at [483, 68] on link "Recalculate" at bounding box center [468, 71] width 85 height 29
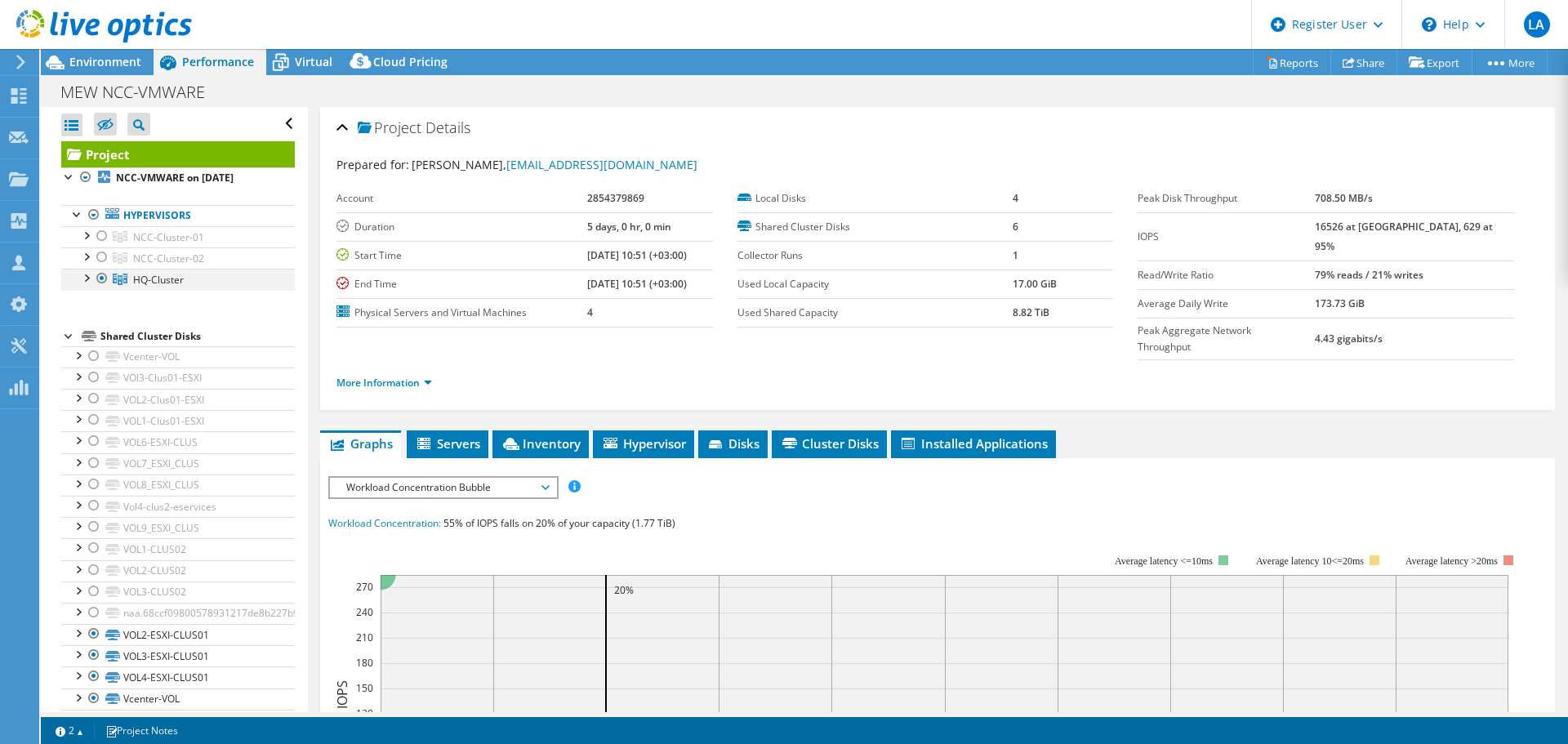
click at [87, 280] on div at bounding box center [86, 277] width 16 height 16
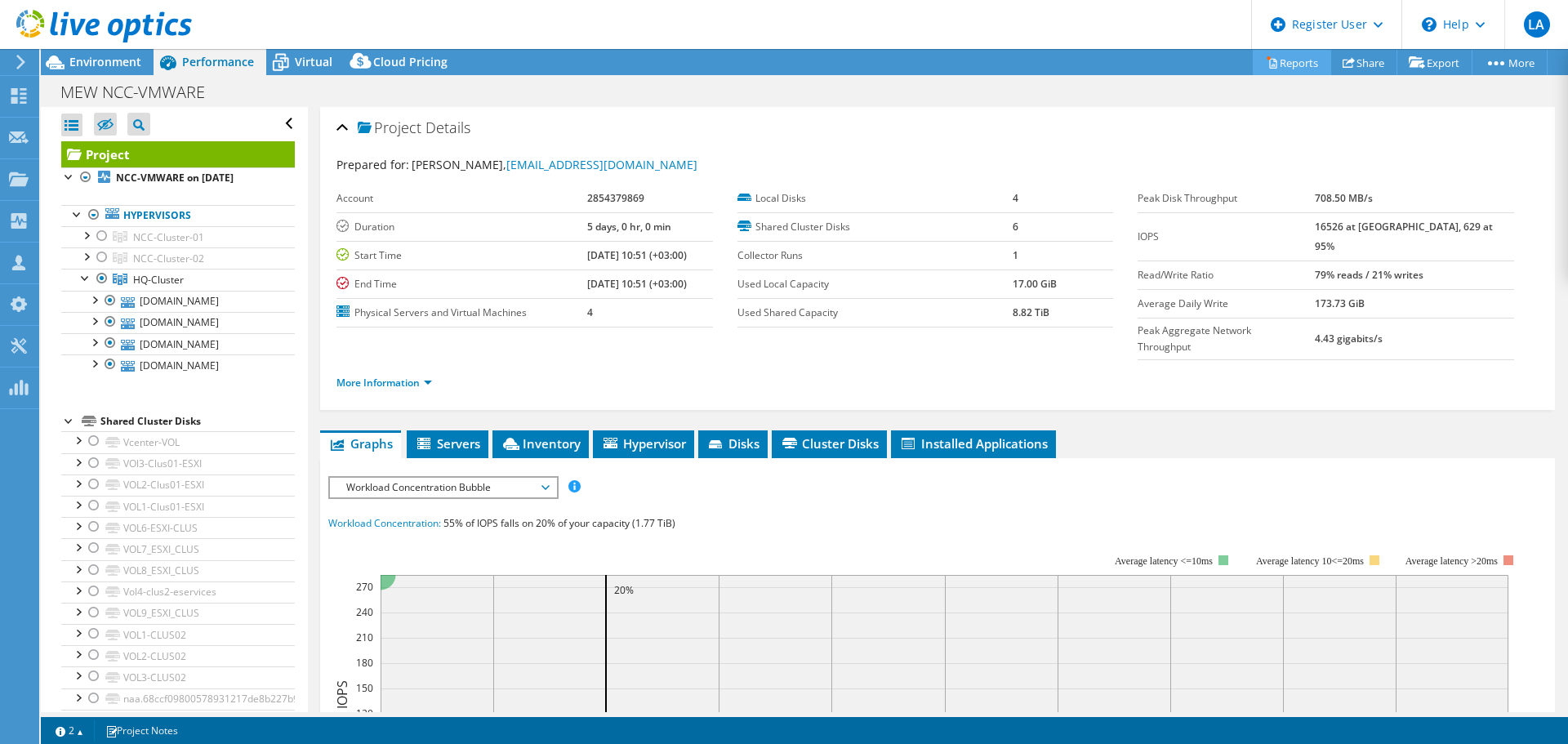
click at [1295, 61] on link "Reports" at bounding box center [1292, 63] width 79 height 25
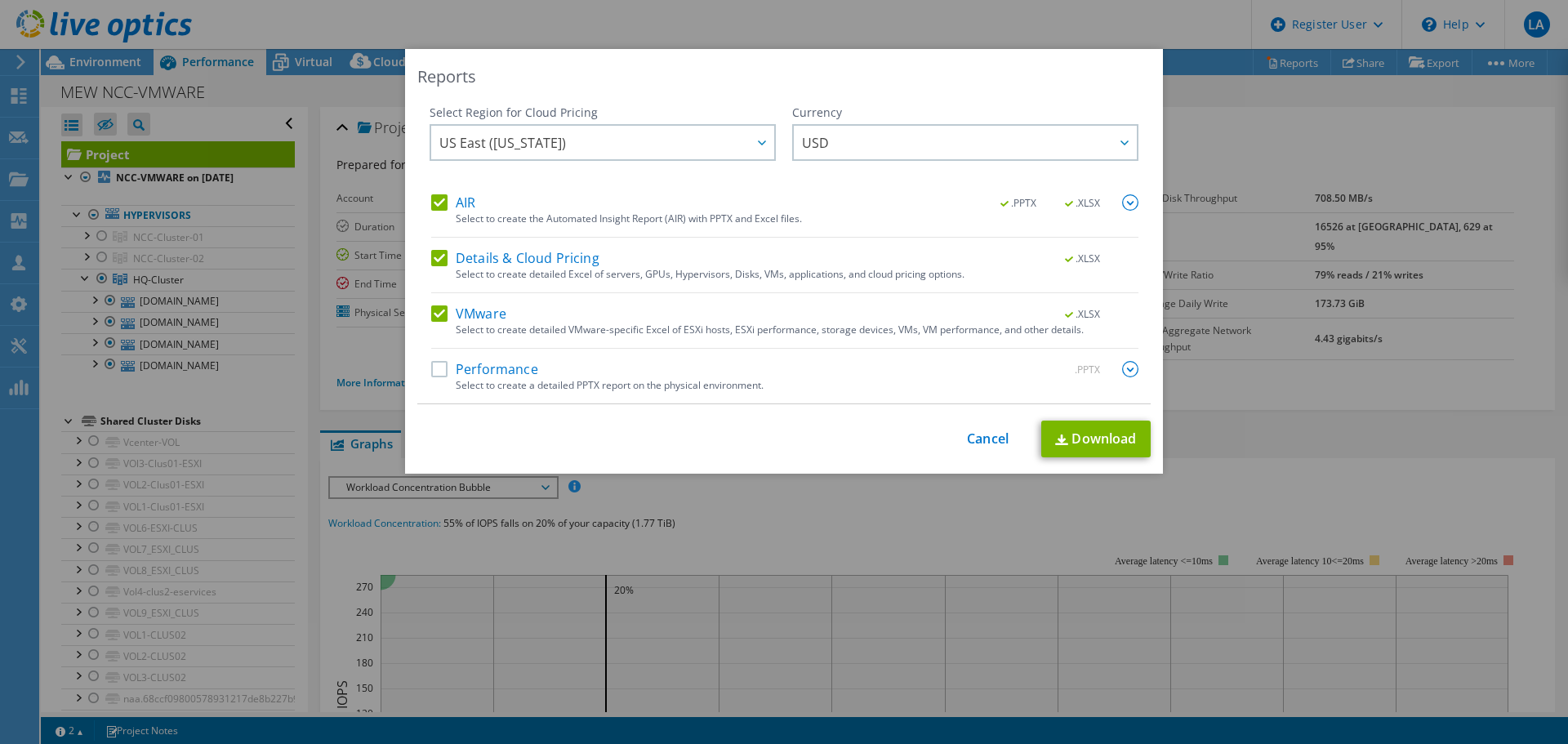
click at [619, 359] on div "AIR .PPTX .XLSX Select to create the Automated Insight Report (AIR) with PPTX a…" at bounding box center [785, 299] width 707 height 209
click at [517, 381] on div "Select to create a detailed PPTX report on the physical environment." at bounding box center [797, 385] width 683 height 12
click at [431, 368] on label "Performance" at bounding box center [485, 369] width 107 height 16
click at [0, 0] on input "Performance" at bounding box center [0, 0] width 0 height 0
click at [1122, 376] on img at bounding box center [1130, 369] width 16 height 16
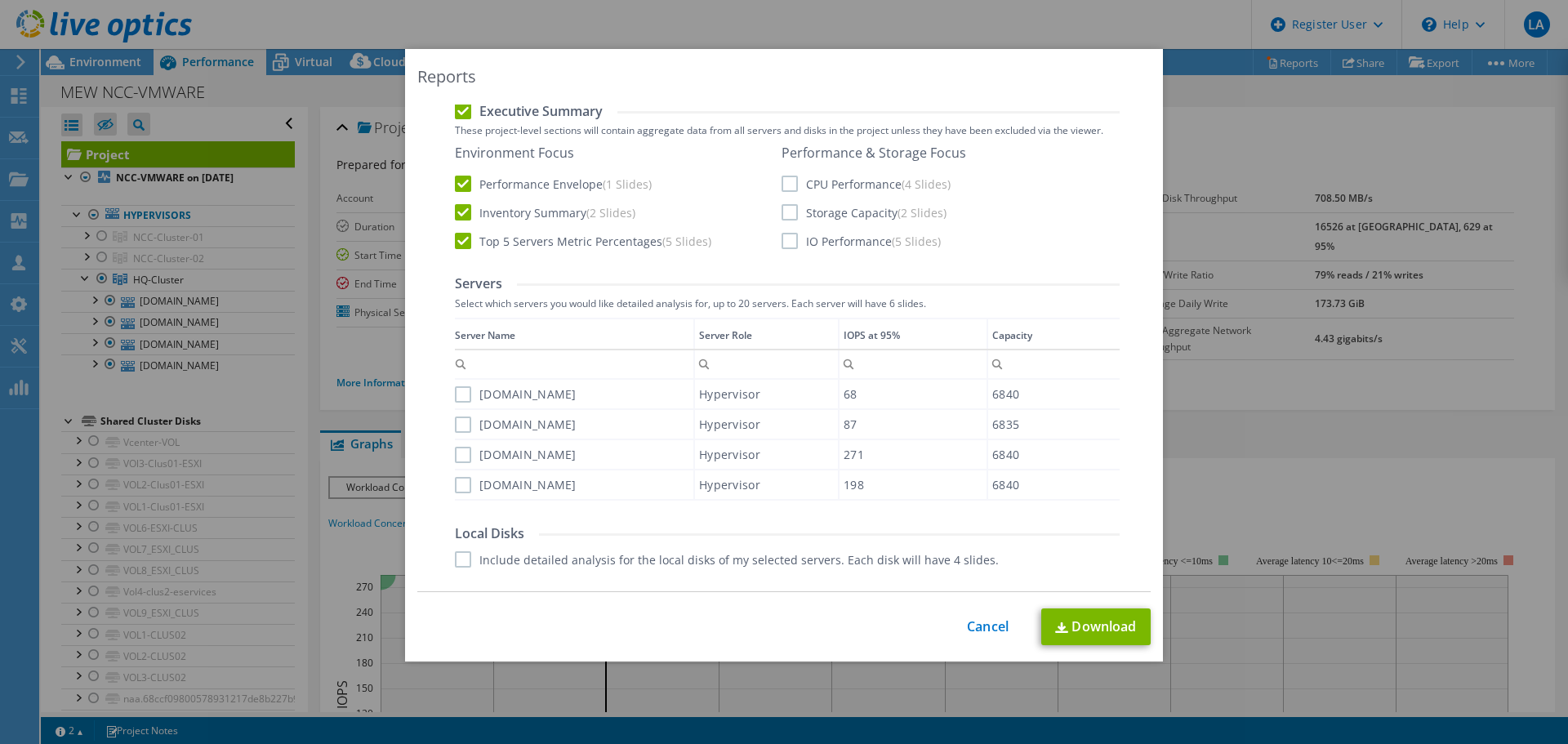
scroll to position [408, 0]
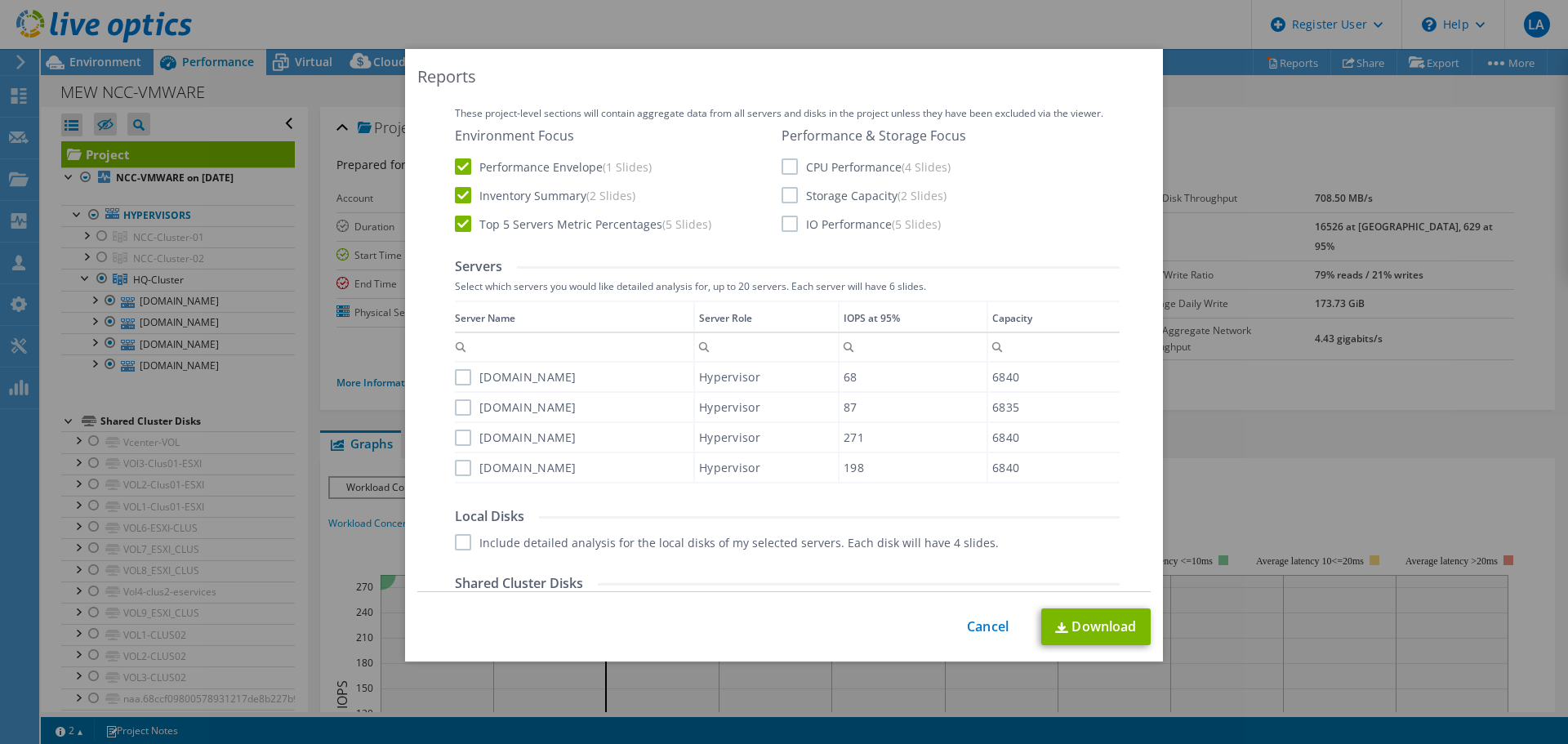
click at [827, 224] on label "IO Performance (5 Slides)" at bounding box center [861, 223] width 159 height 16
click at [0, 0] on input "IO Performance (5 Slides)" at bounding box center [0, 0] width 0 height 0
click at [827, 196] on label "Storage Capacity (2 Slides)" at bounding box center [863, 195] width 165 height 16
click at [0, 0] on input "Storage Capacity (2 Slides)" at bounding box center [0, 0] width 0 height 0
click at [831, 172] on label "CPU Performance (4 Slides)" at bounding box center [865, 166] width 169 height 16
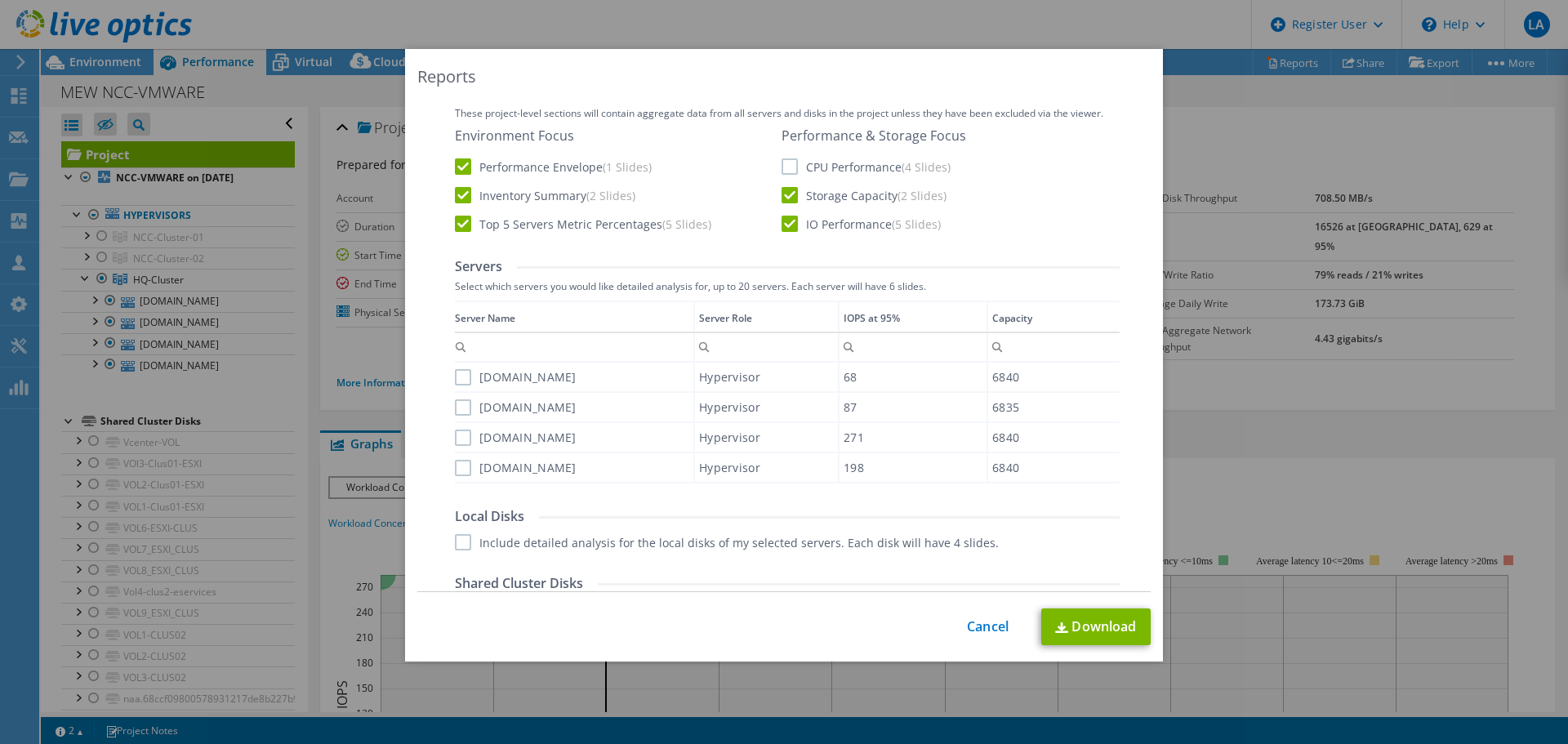
click at [0, 0] on input "CPU Performance (4 Slides)" at bounding box center [0, 0] width 0 height 0
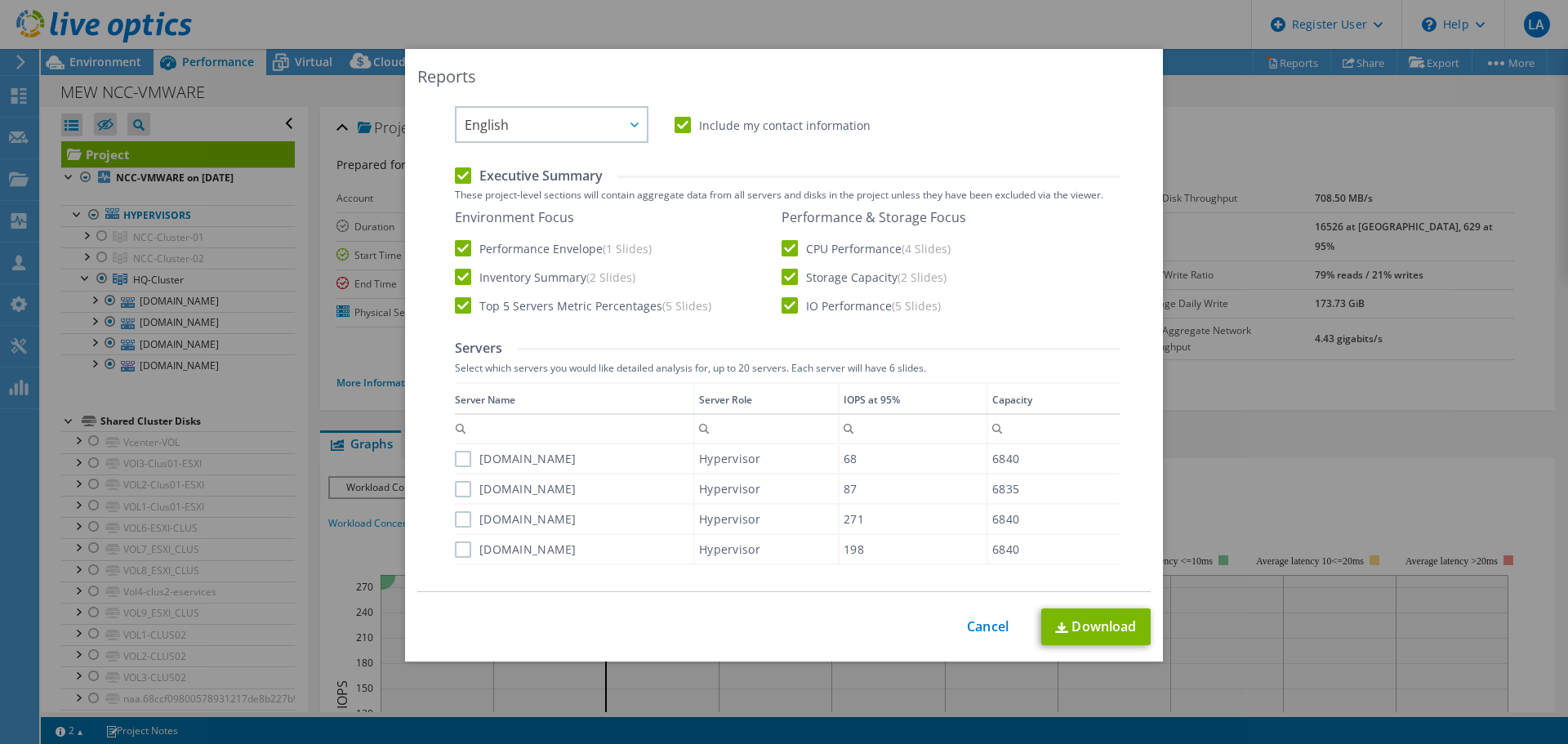
click at [779, 133] on label "Include my contact information" at bounding box center [771, 125] width 196 height 16
click at [0, 0] on input "Include my contact information" at bounding box center [0, 0] width 0 height 0
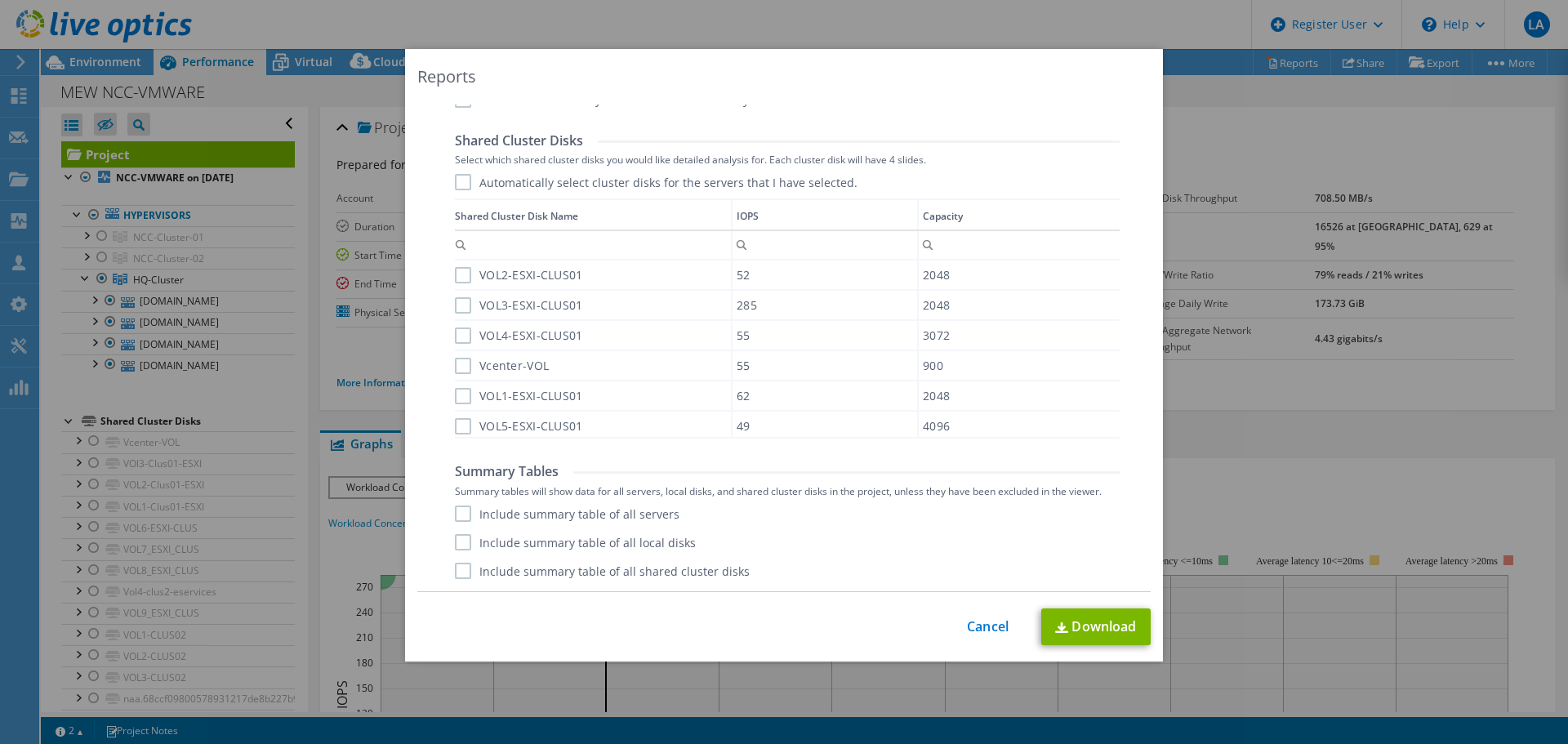
scroll to position [9, 0]
click at [549, 517] on label "Include summary table of all servers" at bounding box center [566, 514] width 224 height 16
click at [0, 0] on input "Include summary table of all servers" at bounding box center [0, 0] width 0 height 0
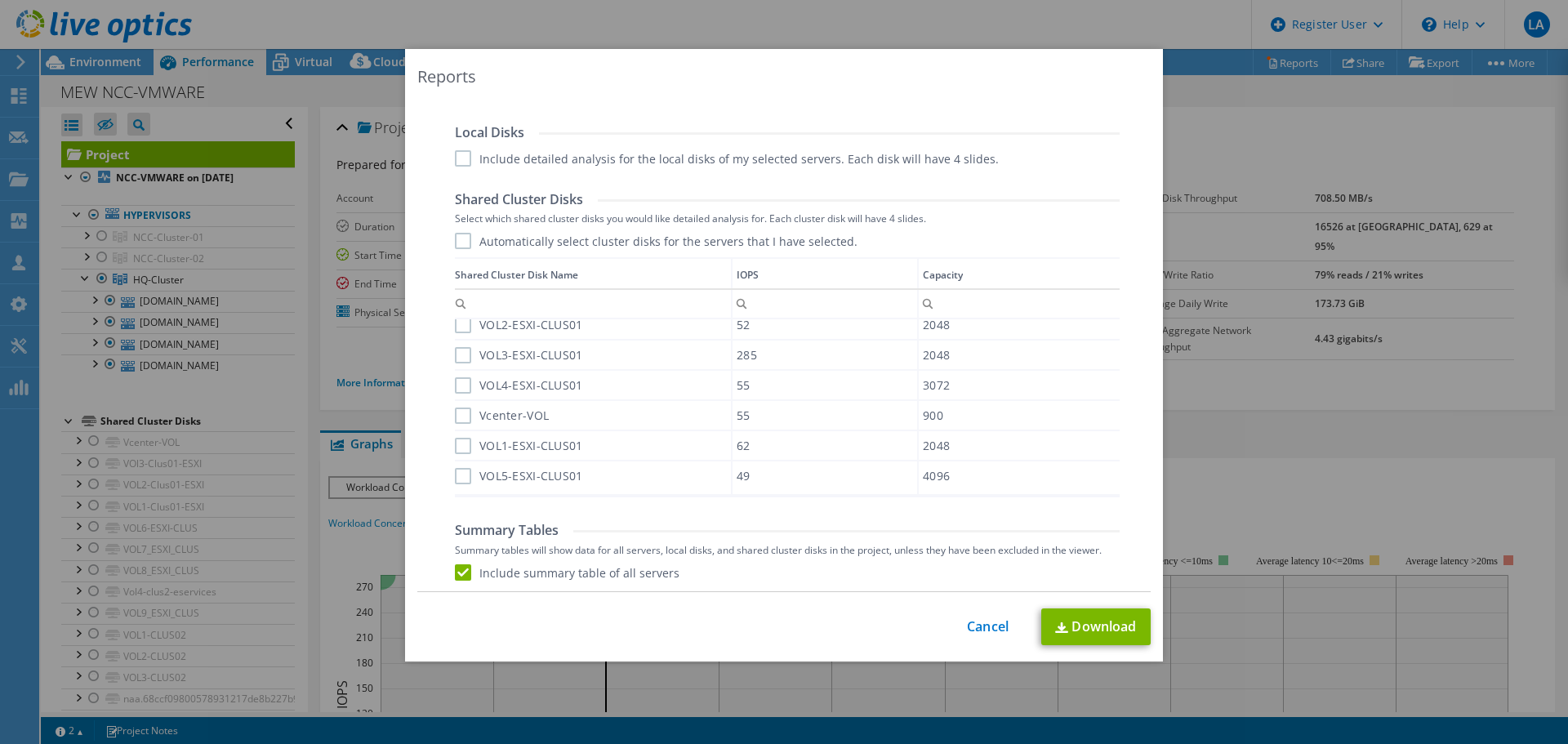
scroll to position [769, 0]
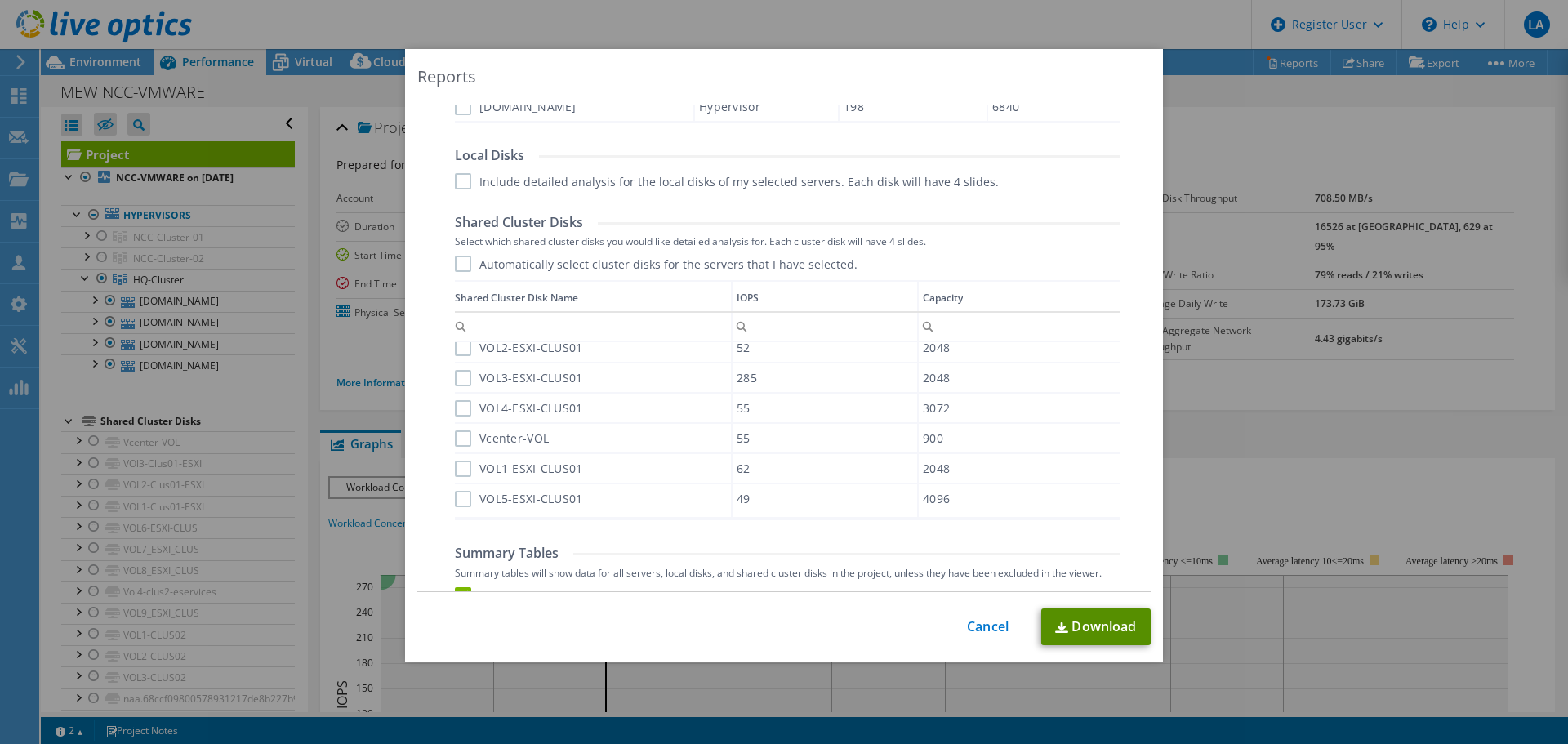
click at [1113, 642] on link "Download" at bounding box center [1096, 626] width 110 height 37
